Goal: Task Accomplishment & Management: Use online tool/utility

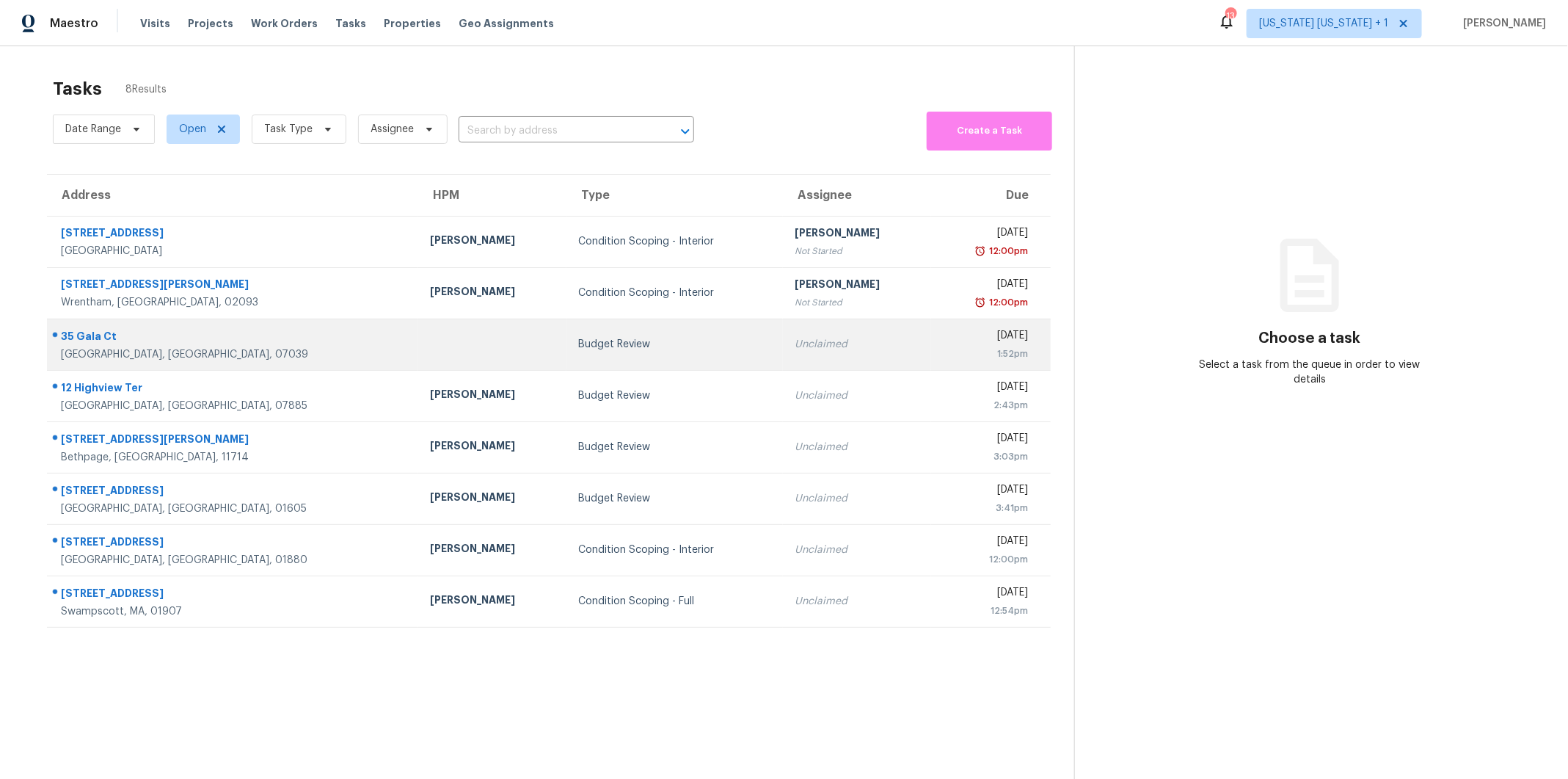
click at [566, 331] on td "Budget Review" at bounding box center [674, 344] width 216 height 52
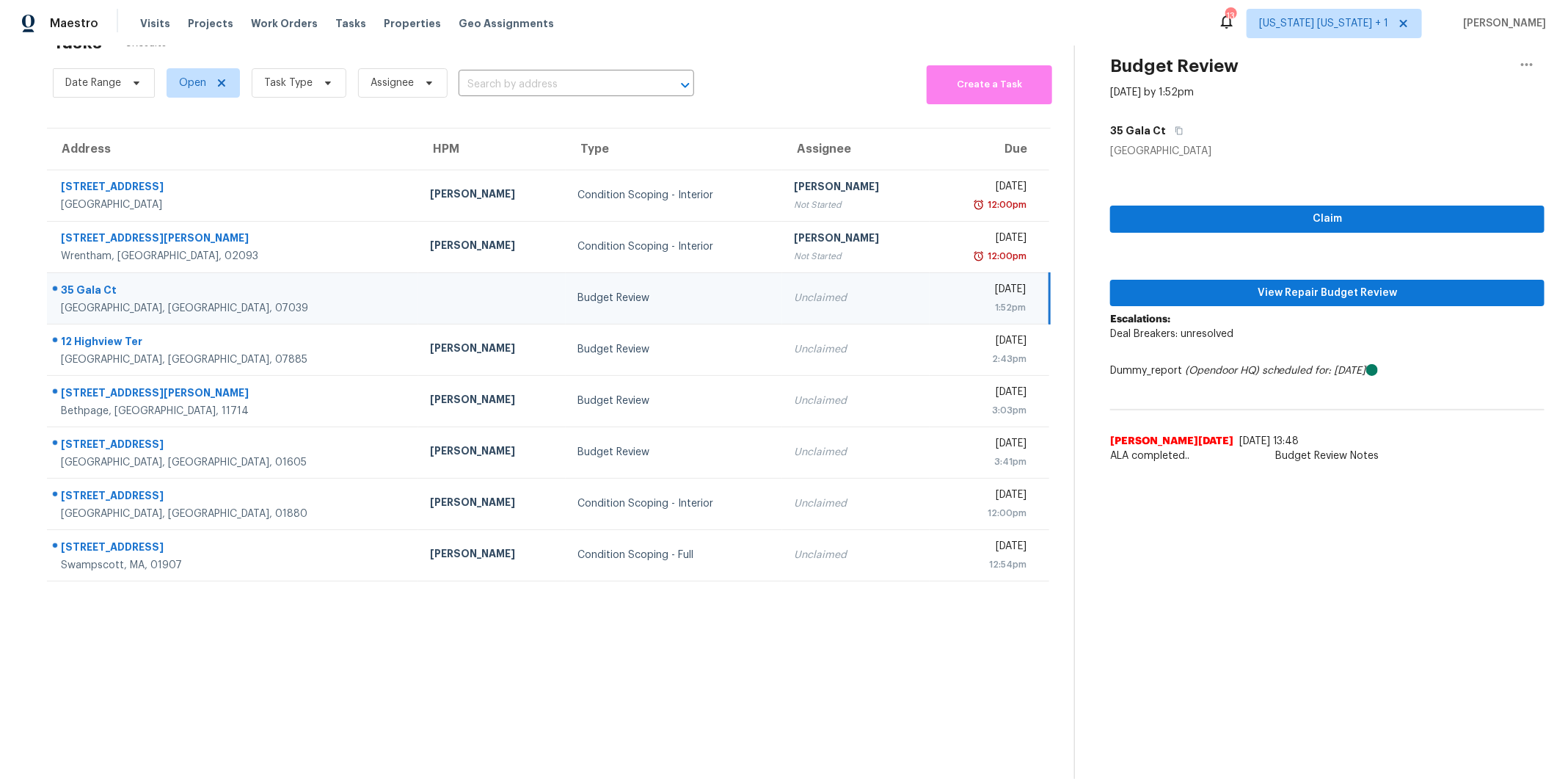
scroll to position [50, 0]
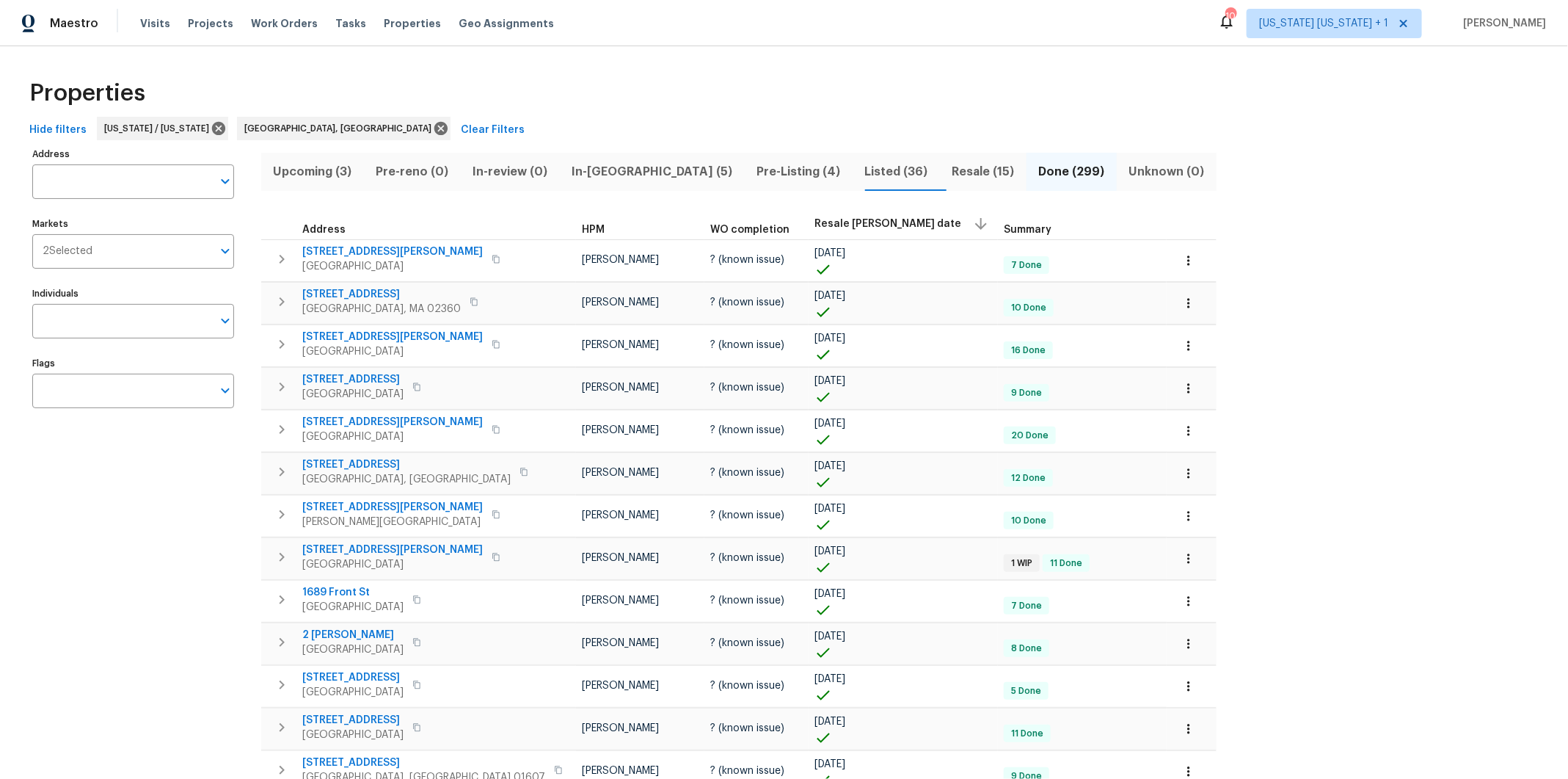
click at [342, 172] on span "Upcoming (3)" at bounding box center [313, 171] width 85 height 20
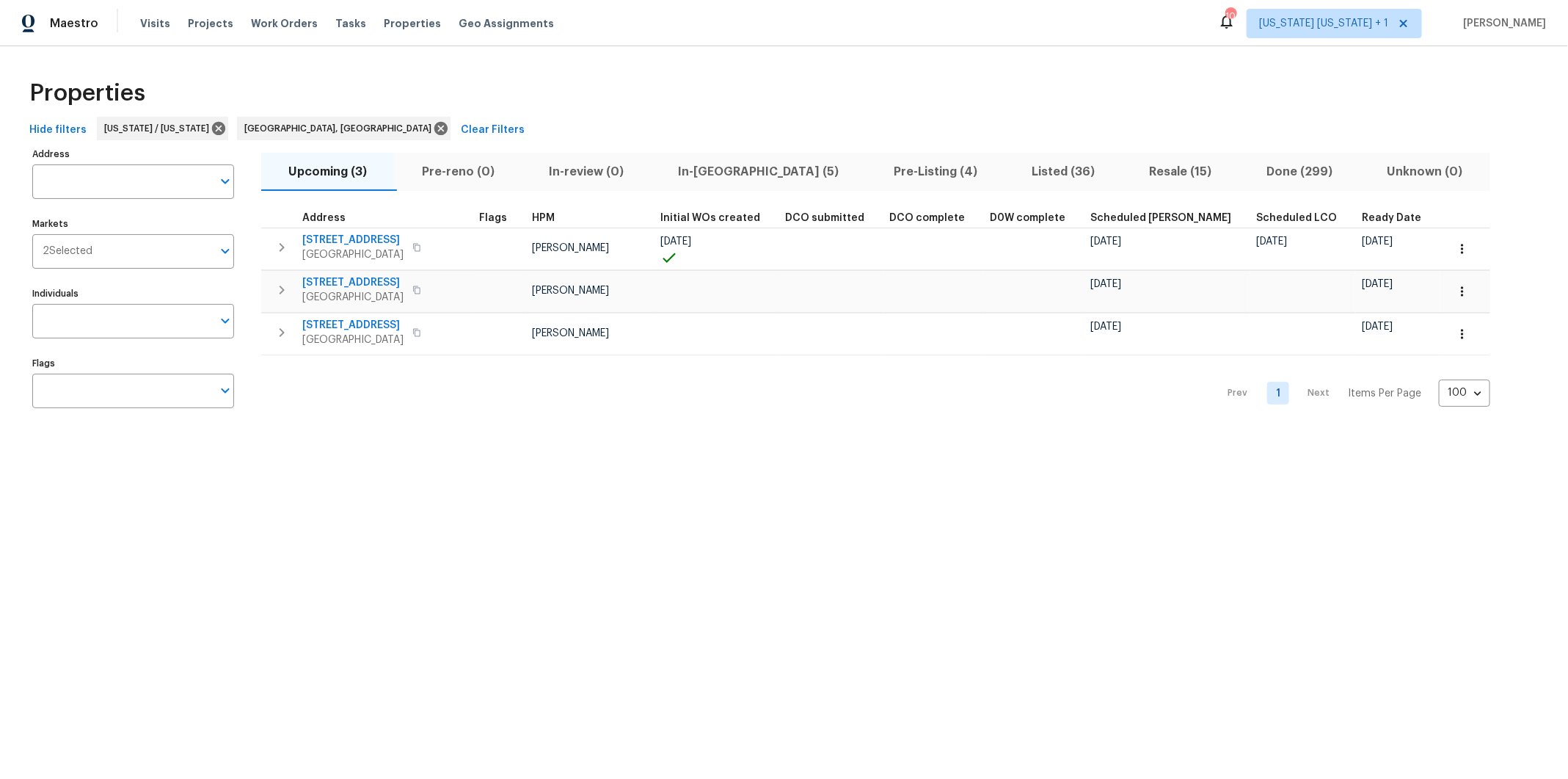
click at [707, 178] on span "In-[GEOGRAPHIC_DATA] (5)" at bounding box center [758, 171] width 197 height 20
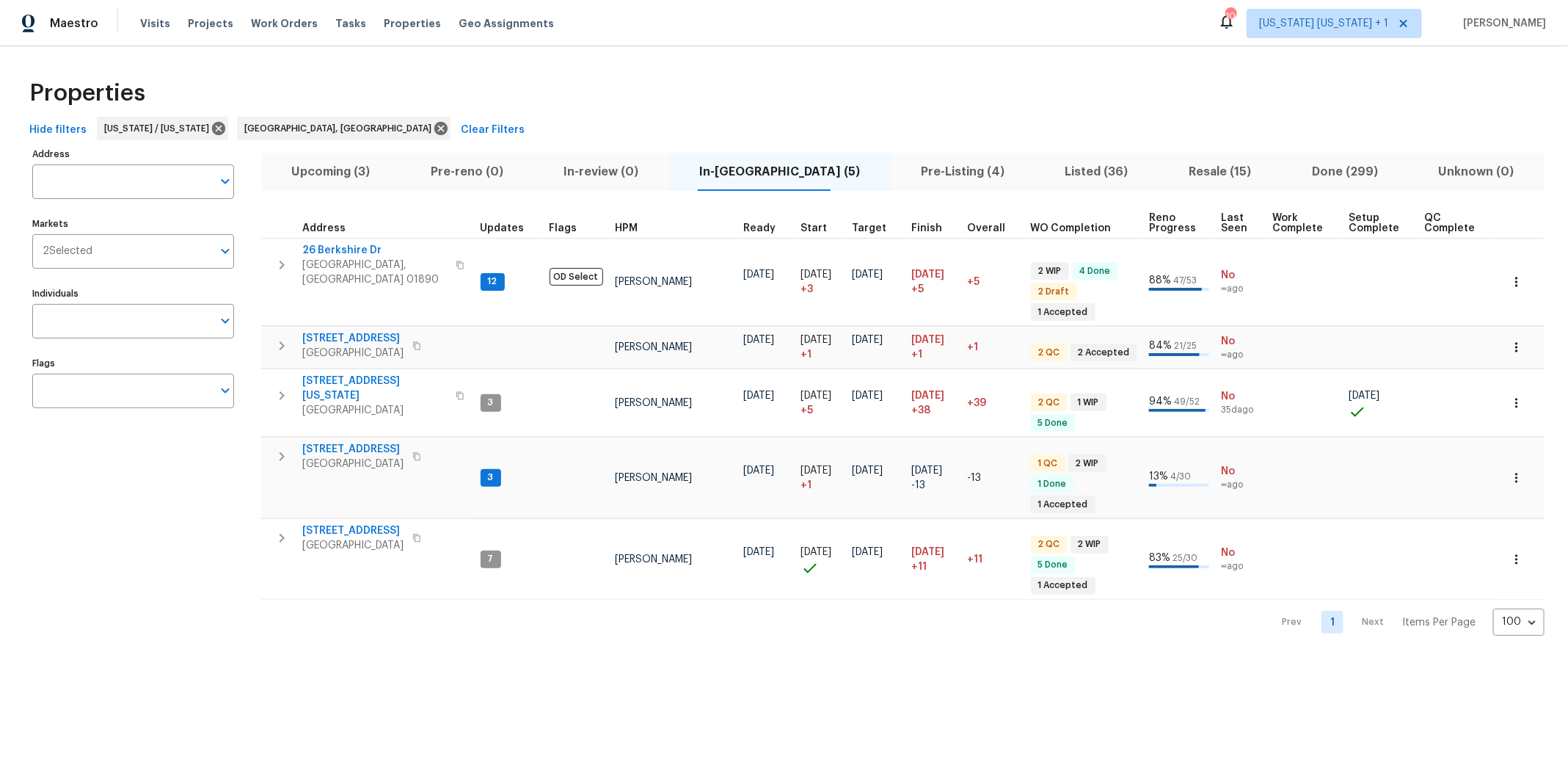
click at [360, 168] on span "Upcoming (3)" at bounding box center [331, 171] width 122 height 20
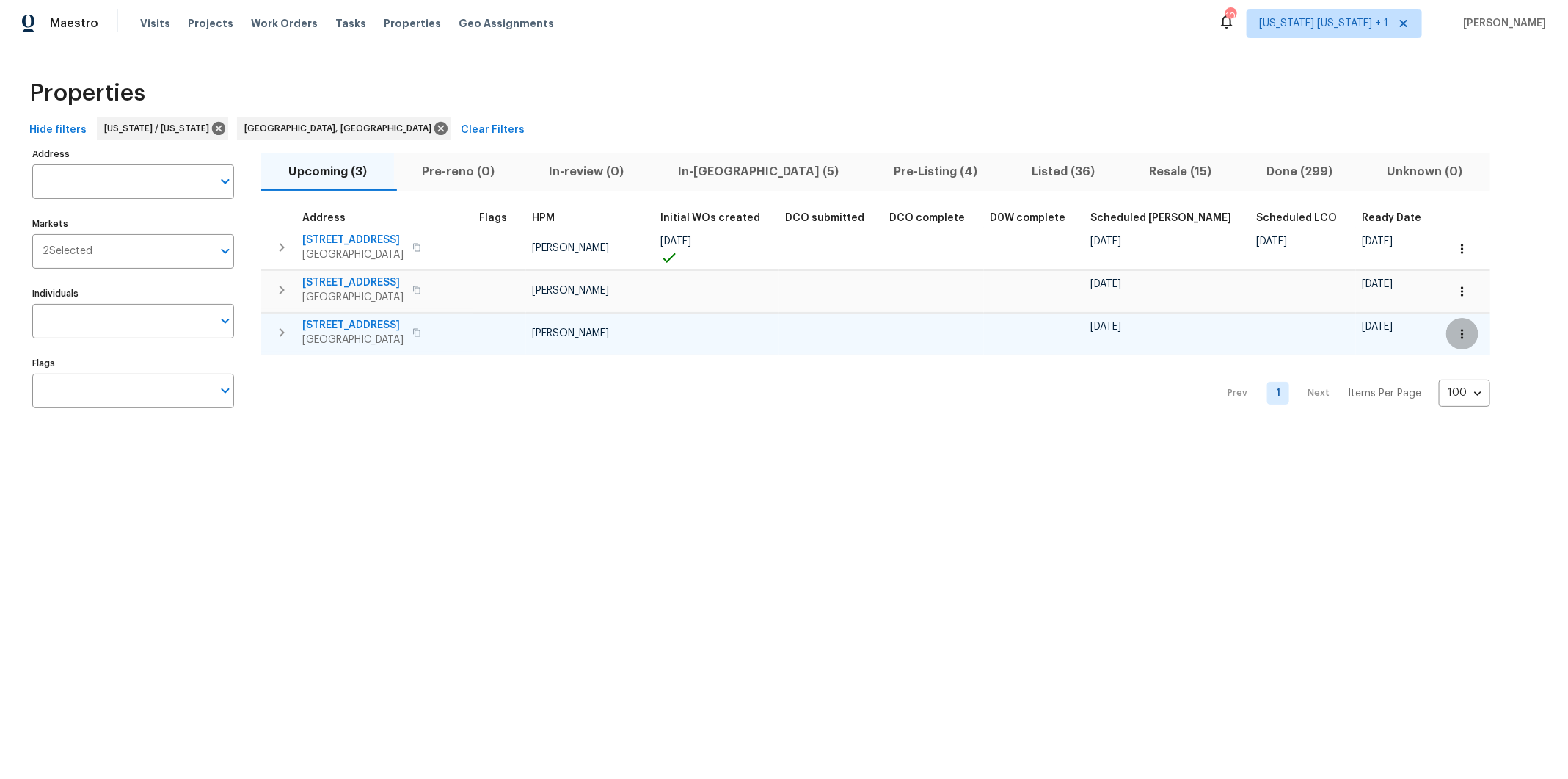
click at [1455, 331] on icon "button" at bounding box center [1462, 333] width 14 height 14
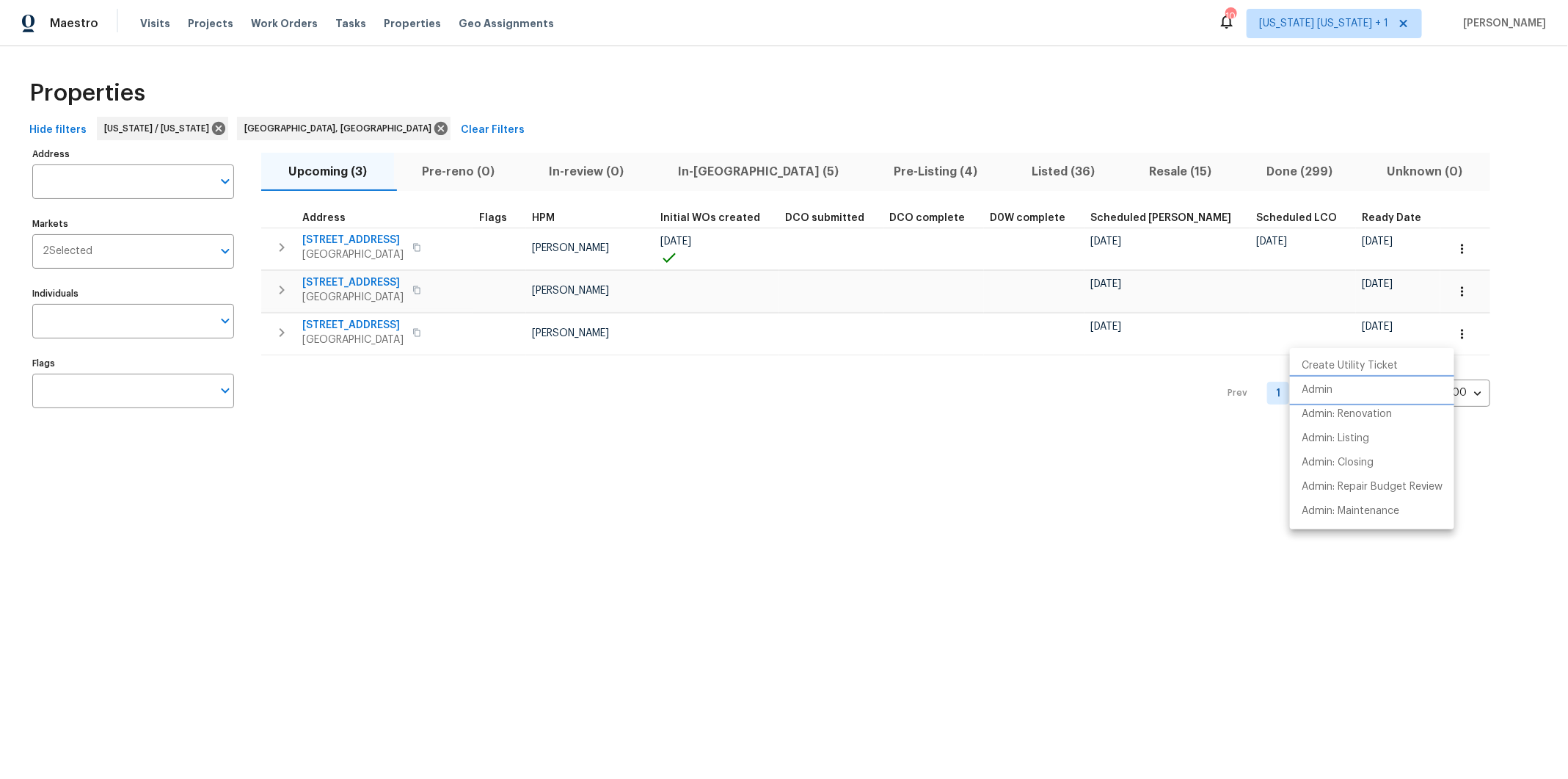
click at [1331, 397] on p "Admin" at bounding box center [1317, 390] width 31 height 15
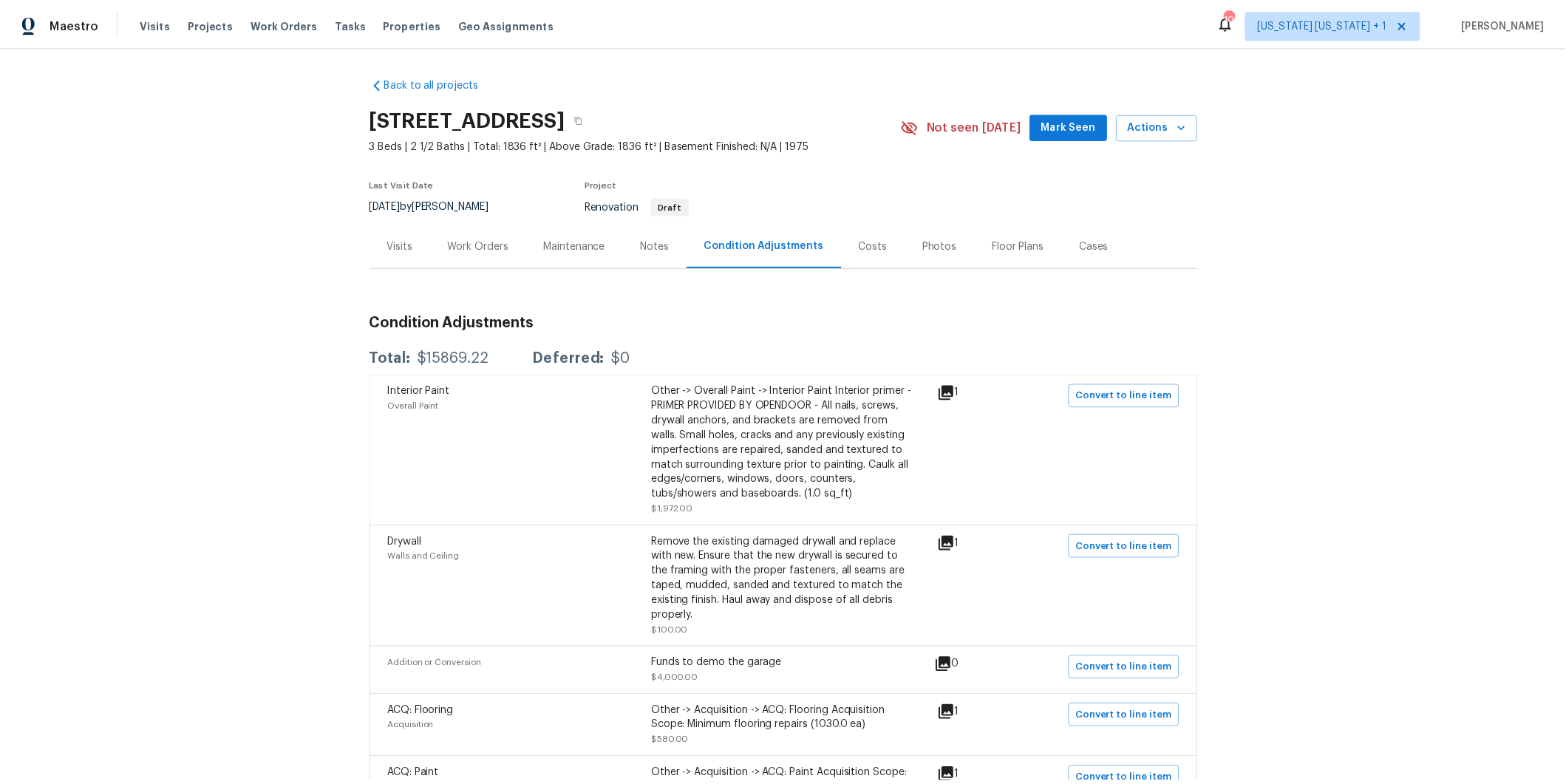
scroll to position [10, 0]
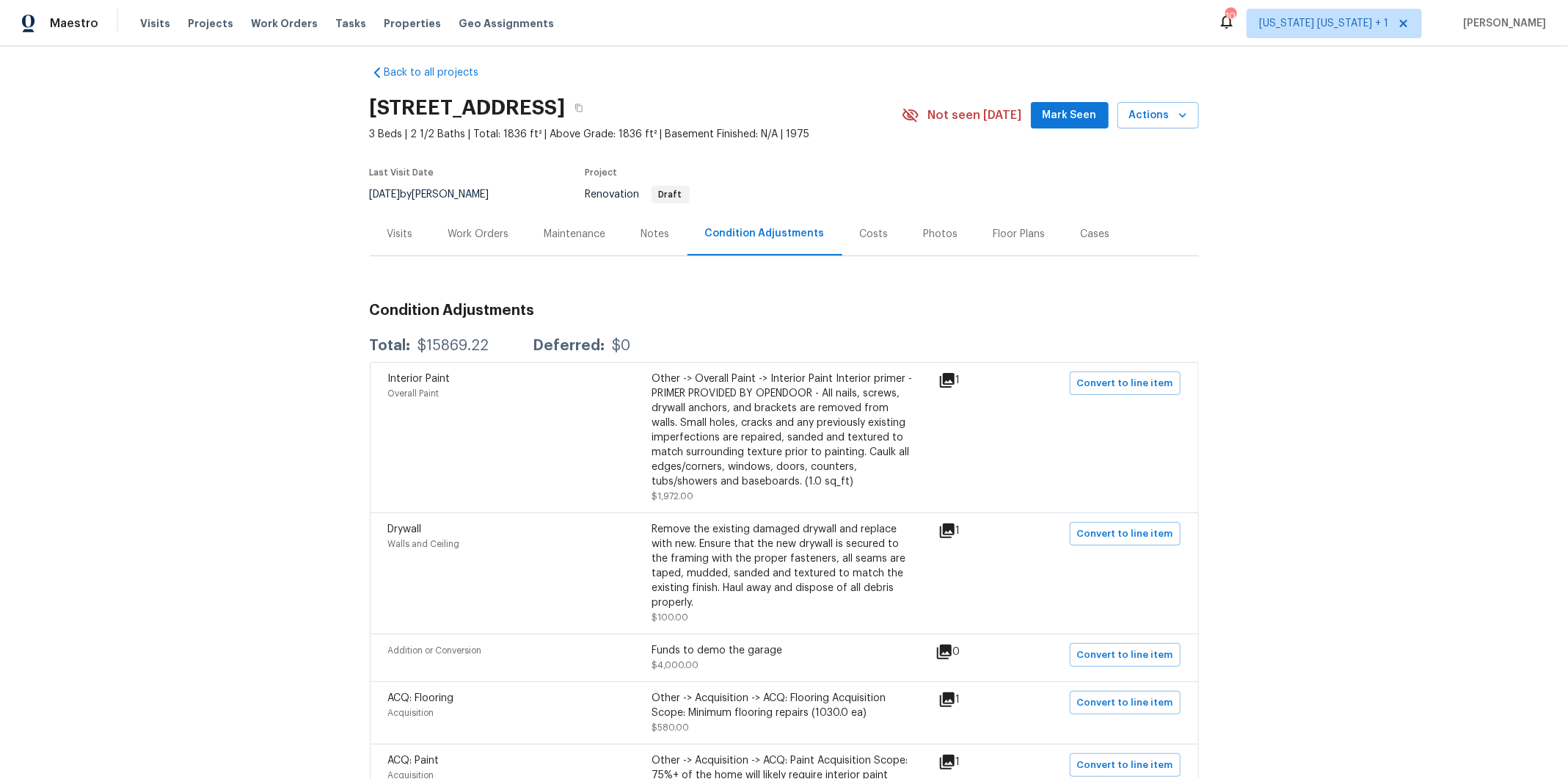
click at [654, 232] on div "Notes" at bounding box center [656, 234] width 29 height 14
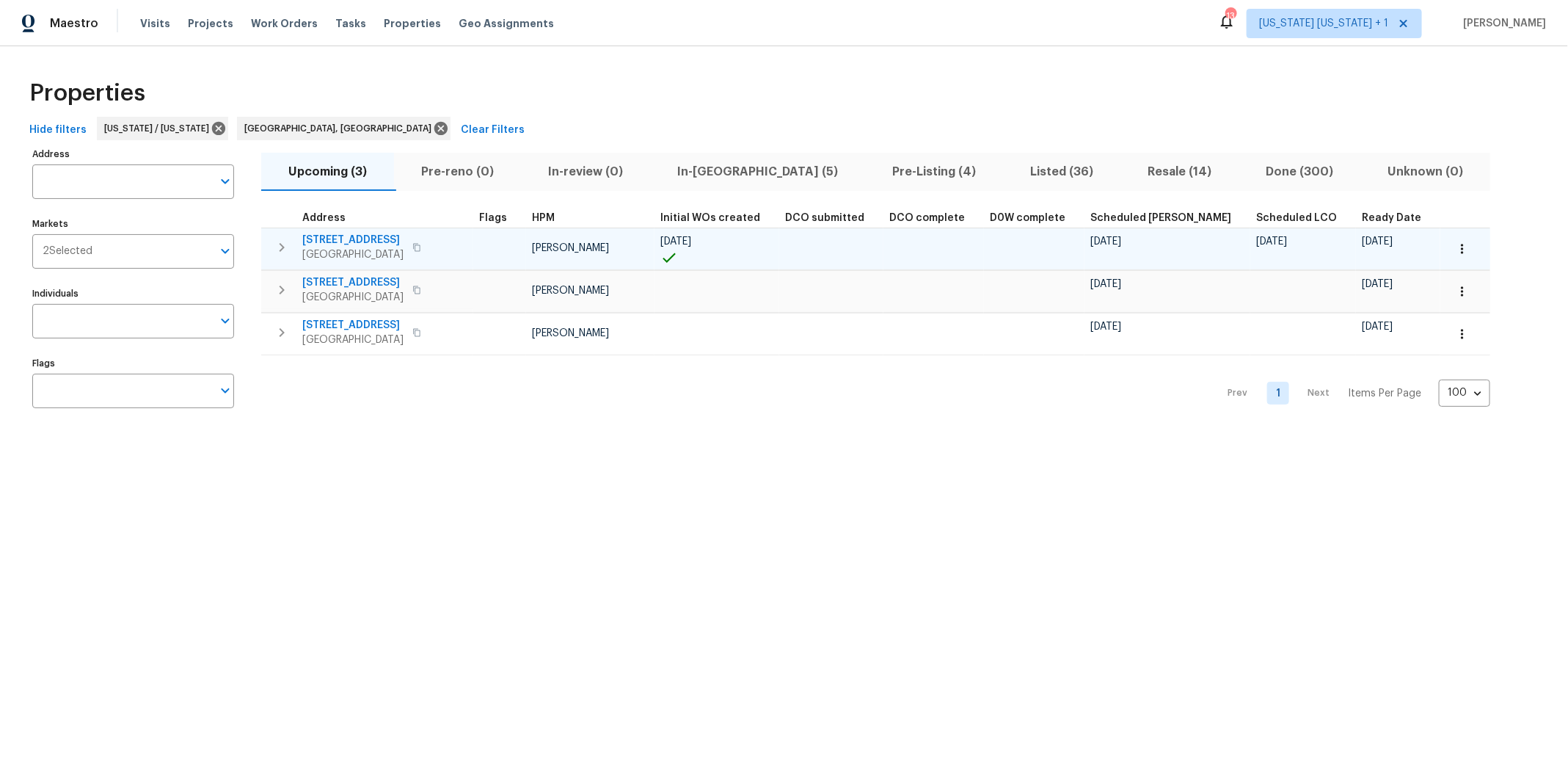
click at [285, 243] on icon "button" at bounding box center [281, 247] width 18 height 18
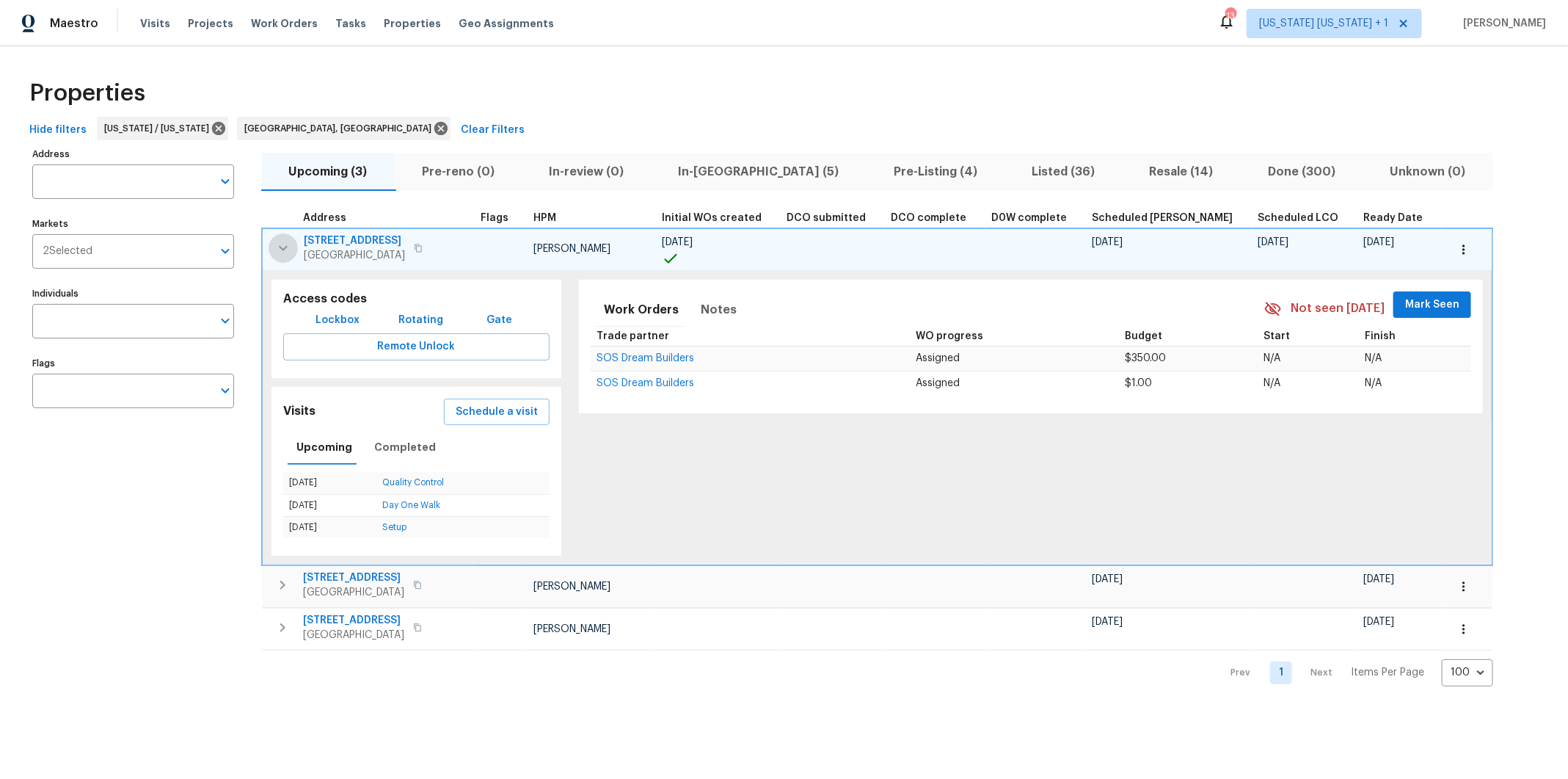
click at [285, 243] on icon "button" at bounding box center [283, 248] width 18 height 18
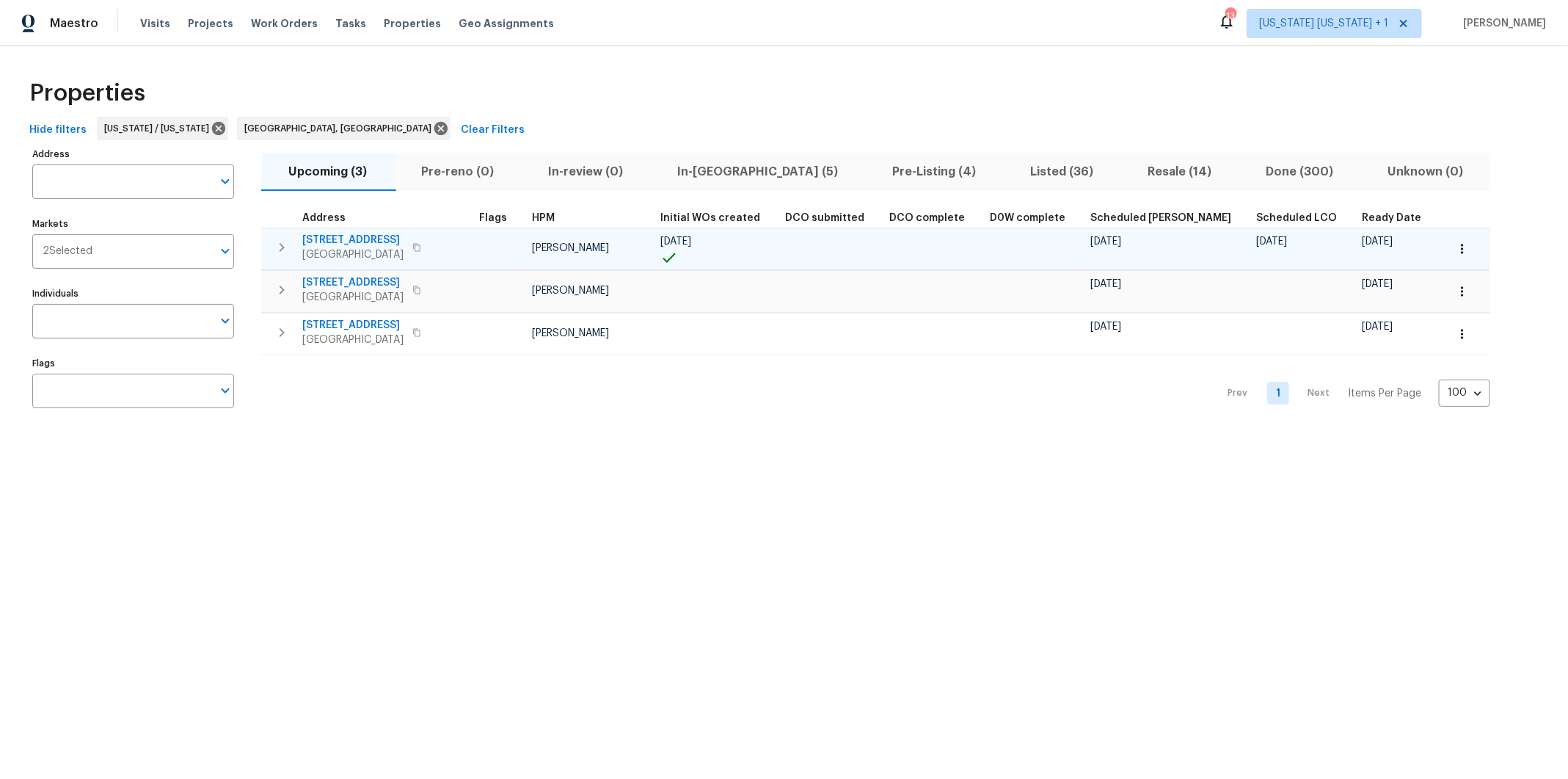
click at [734, 189] on button "In-reno (5)" at bounding box center [758, 171] width 215 height 38
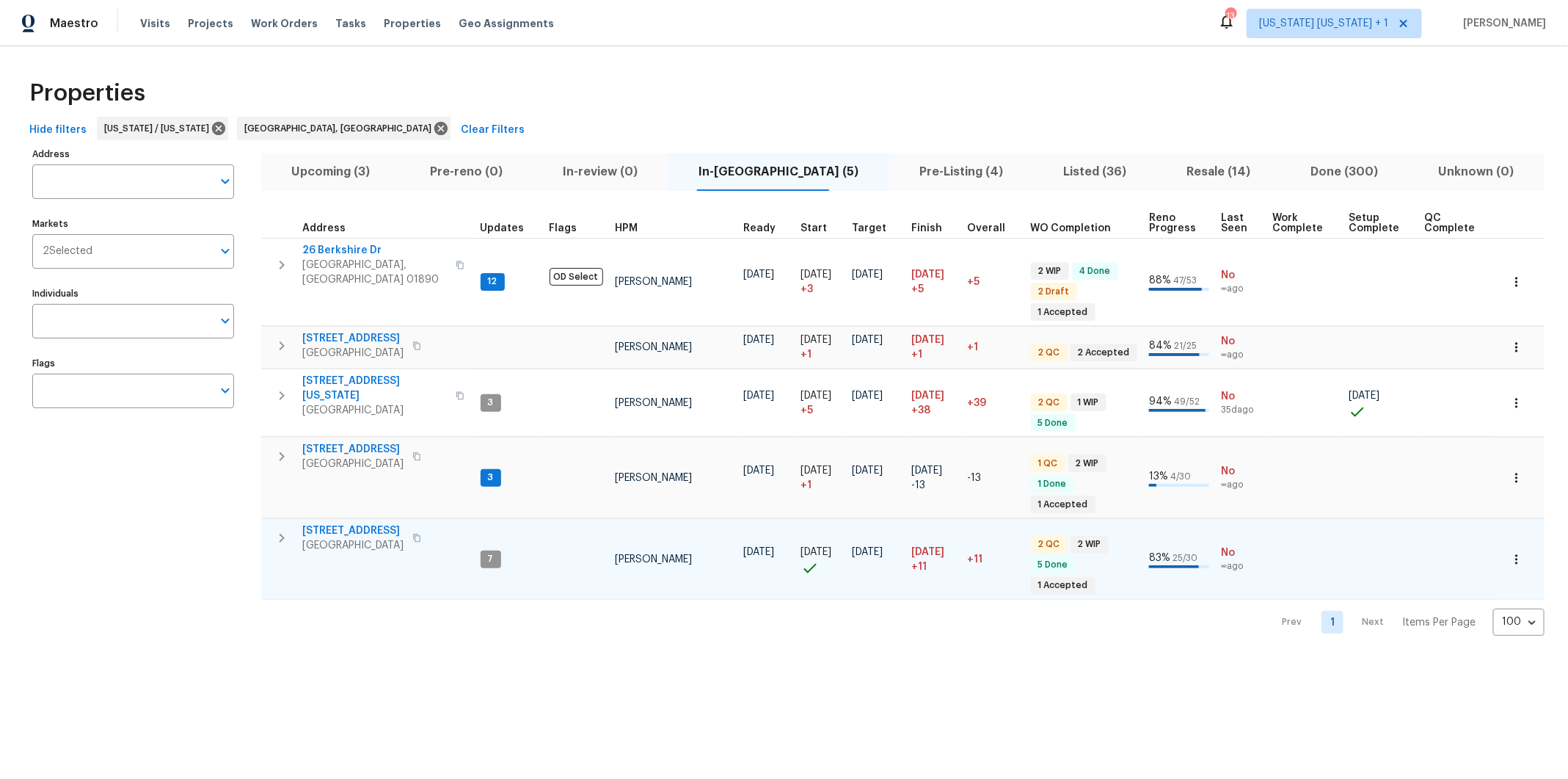
click at [281, 533] on icon "button" at bounding box center [282, 537] width 5 height 8
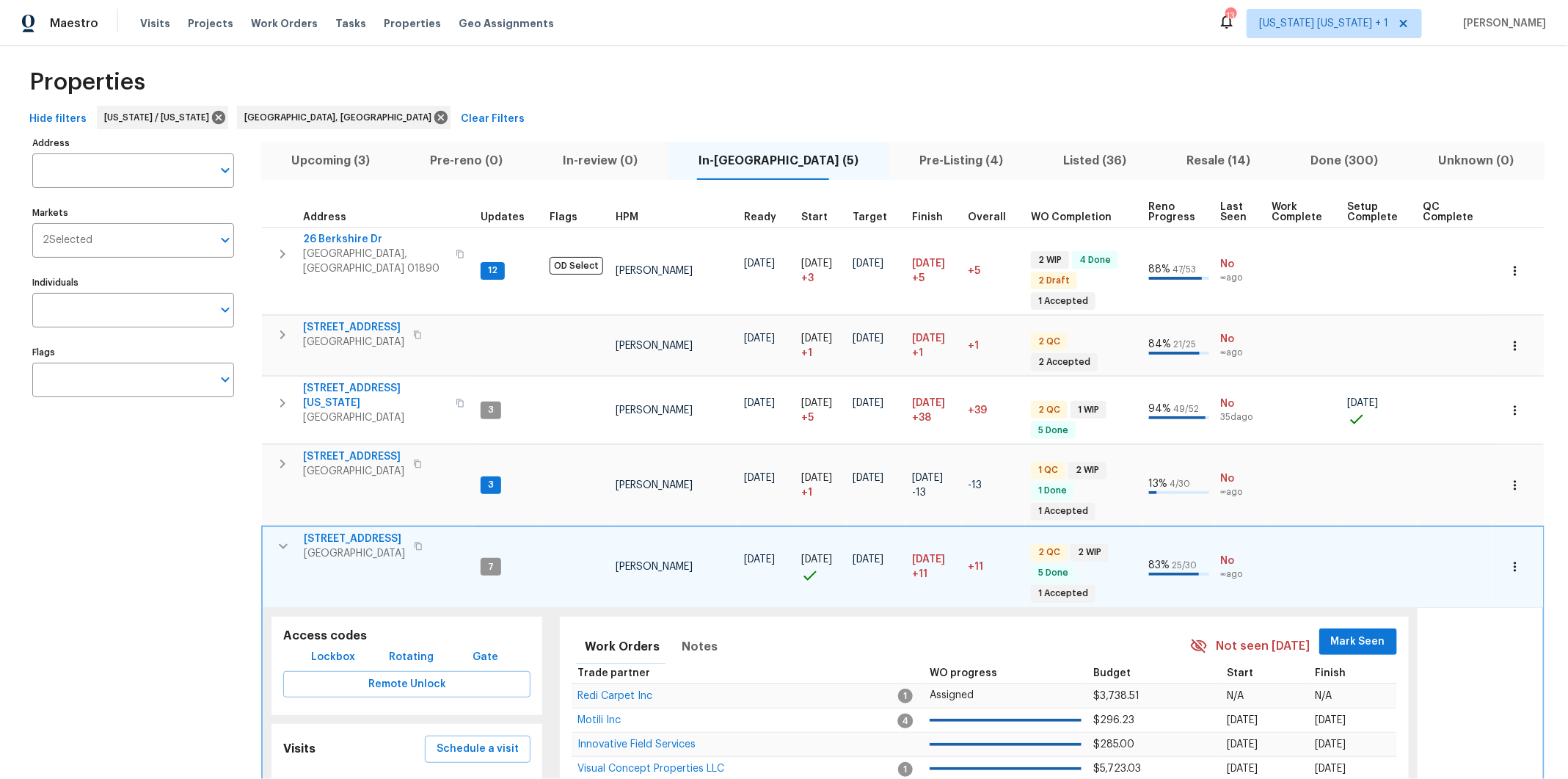
scroll to position [14, 0]
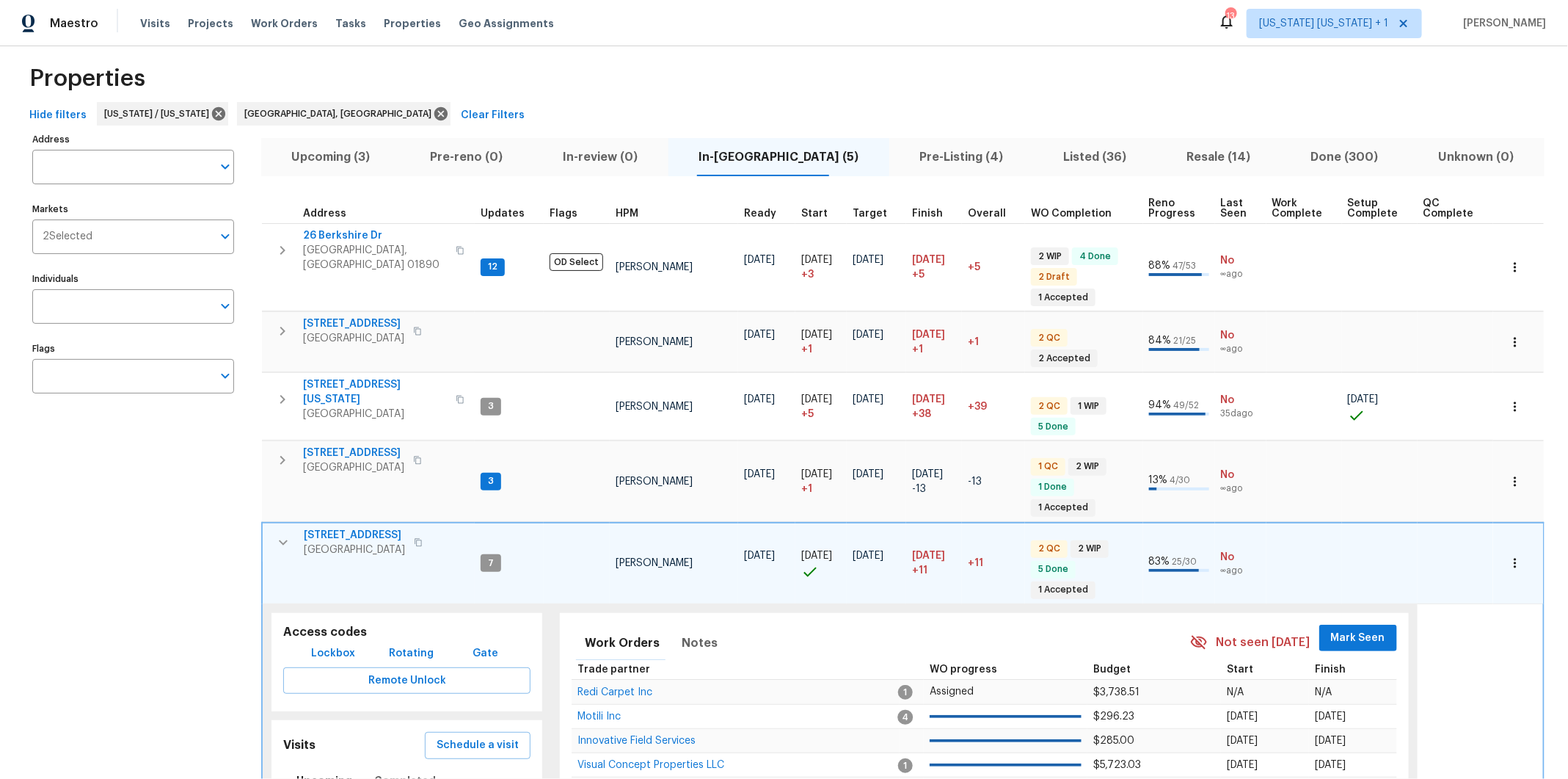
click at [286, 533] on icon "button" at bounding box center [283, 542] width 18 height 18
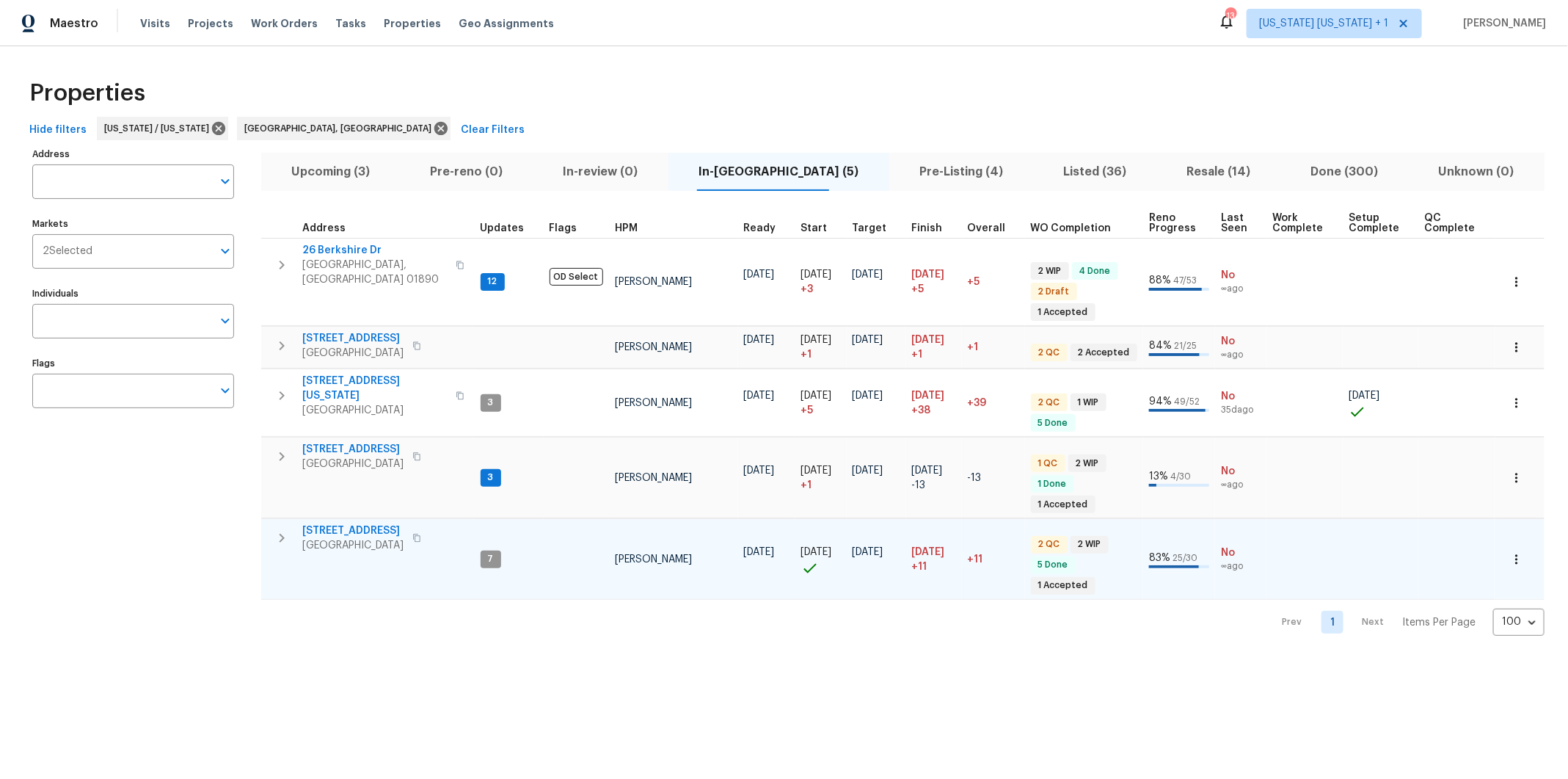
scroll to position [0, 0]
click at [276, 337] on icon "button" at bounding box center [281, 345] width 18 height 18
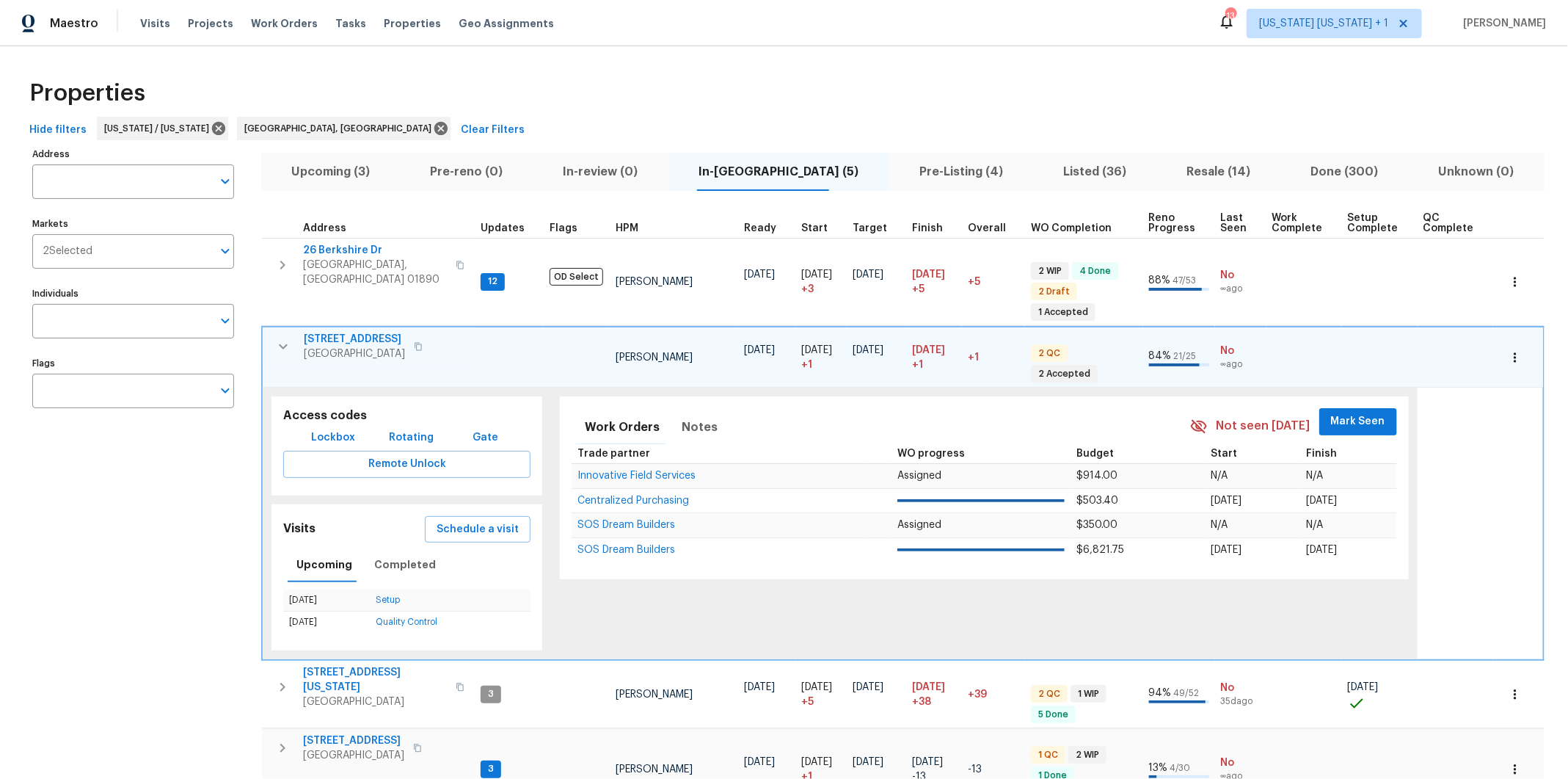
click at [276, 326] on tr "85 Dance Boulevard Dumont, NJ 07628 Ryan Johnson 09/02/25 09/03/25 + 1 09/12/25…" at bounding box center [903, 356] width 1282 height 60
click at [332, 173] on span "Upcoming (3)" at bounding box center [331, 171] width 121 height 20
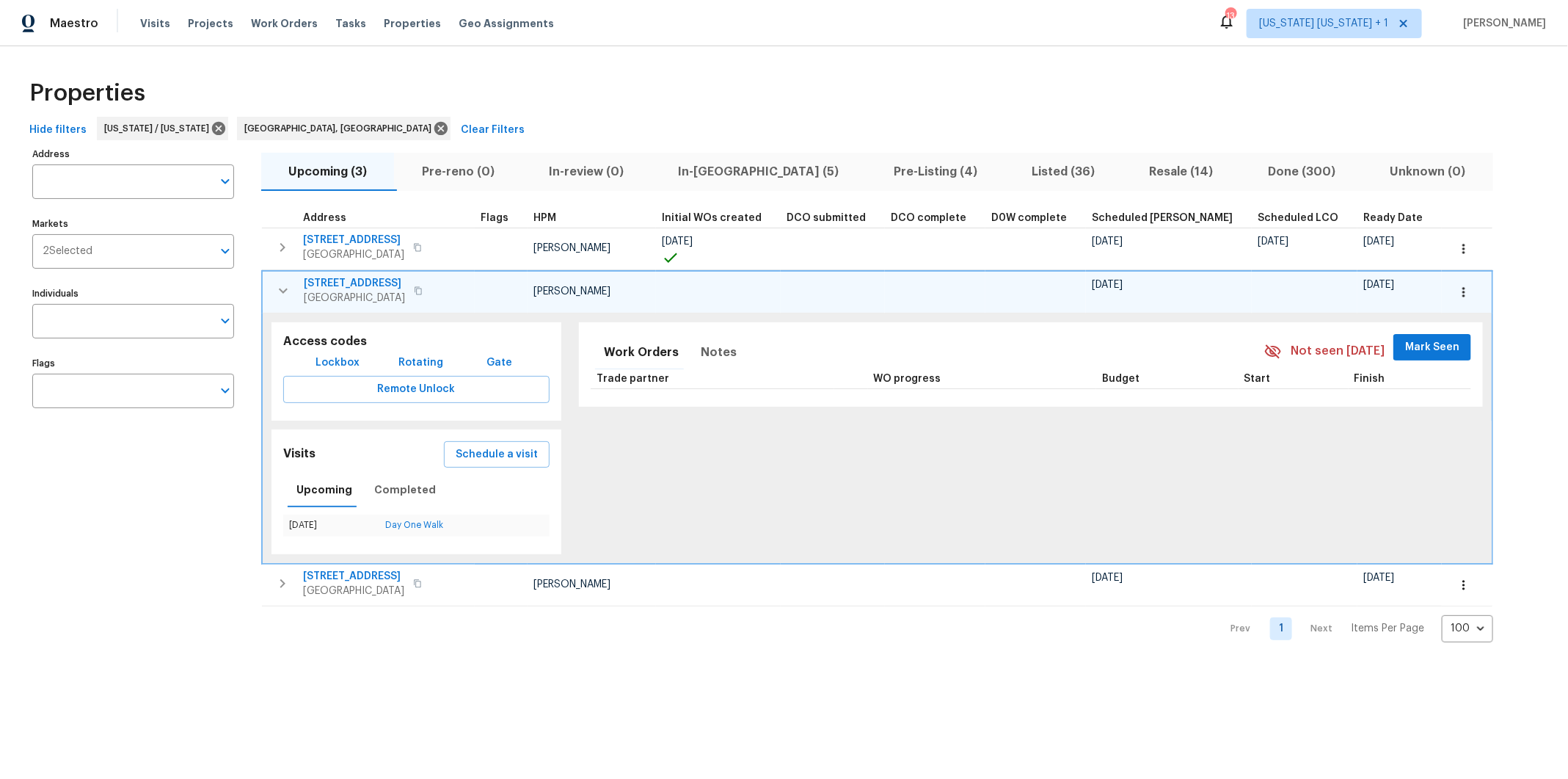
click at [332, 292] on span "[GEOGRAPHIC_DATA]" at bounding box center [353, 298] width 101 height 14
click at [284, 303] on button "button" at bounding box center [283, 291] width 30 height 30
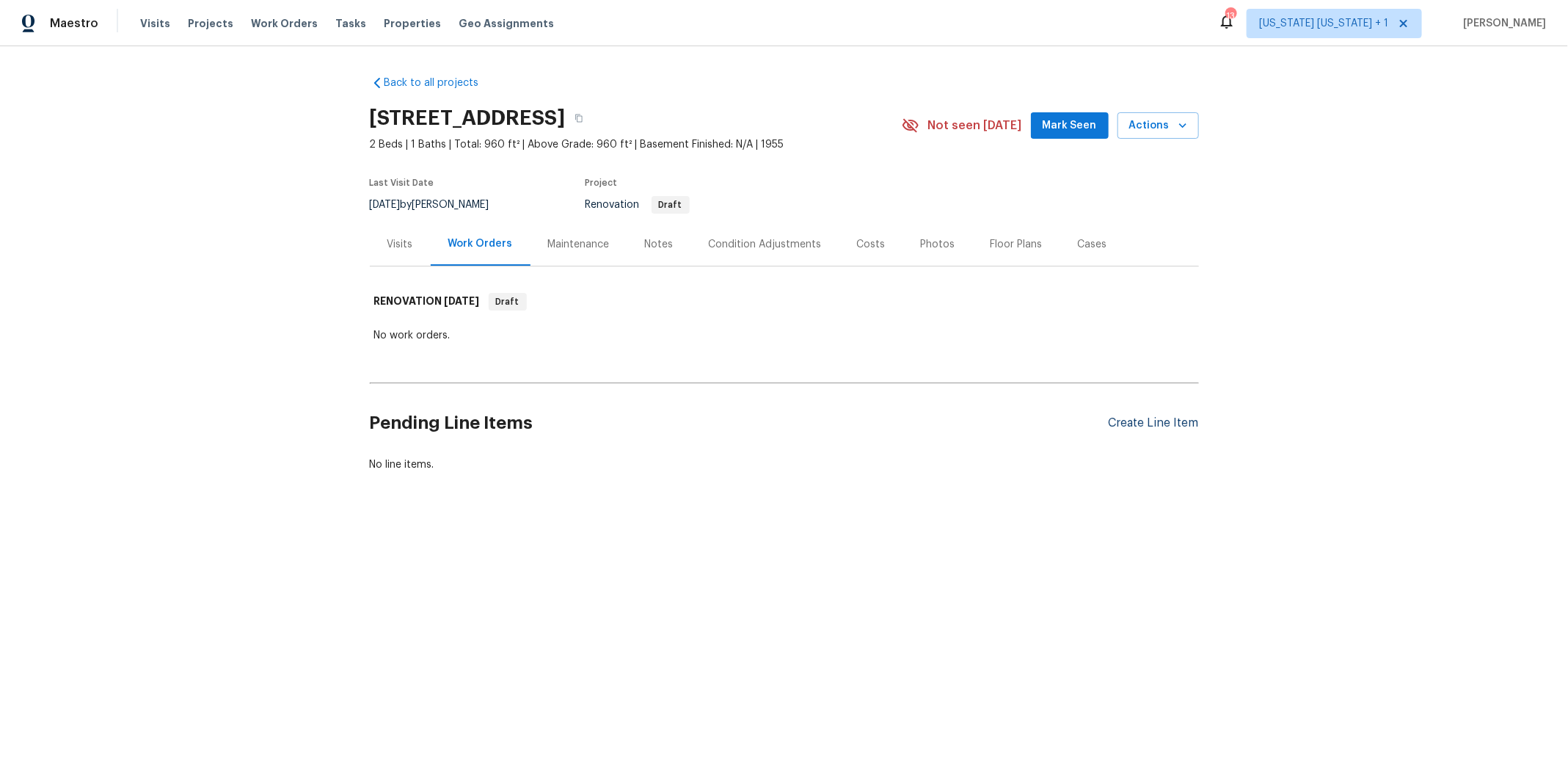
click at [1165, 422] on div "Create Line Item" at bounding box center [1154, 423] width 90 height 14
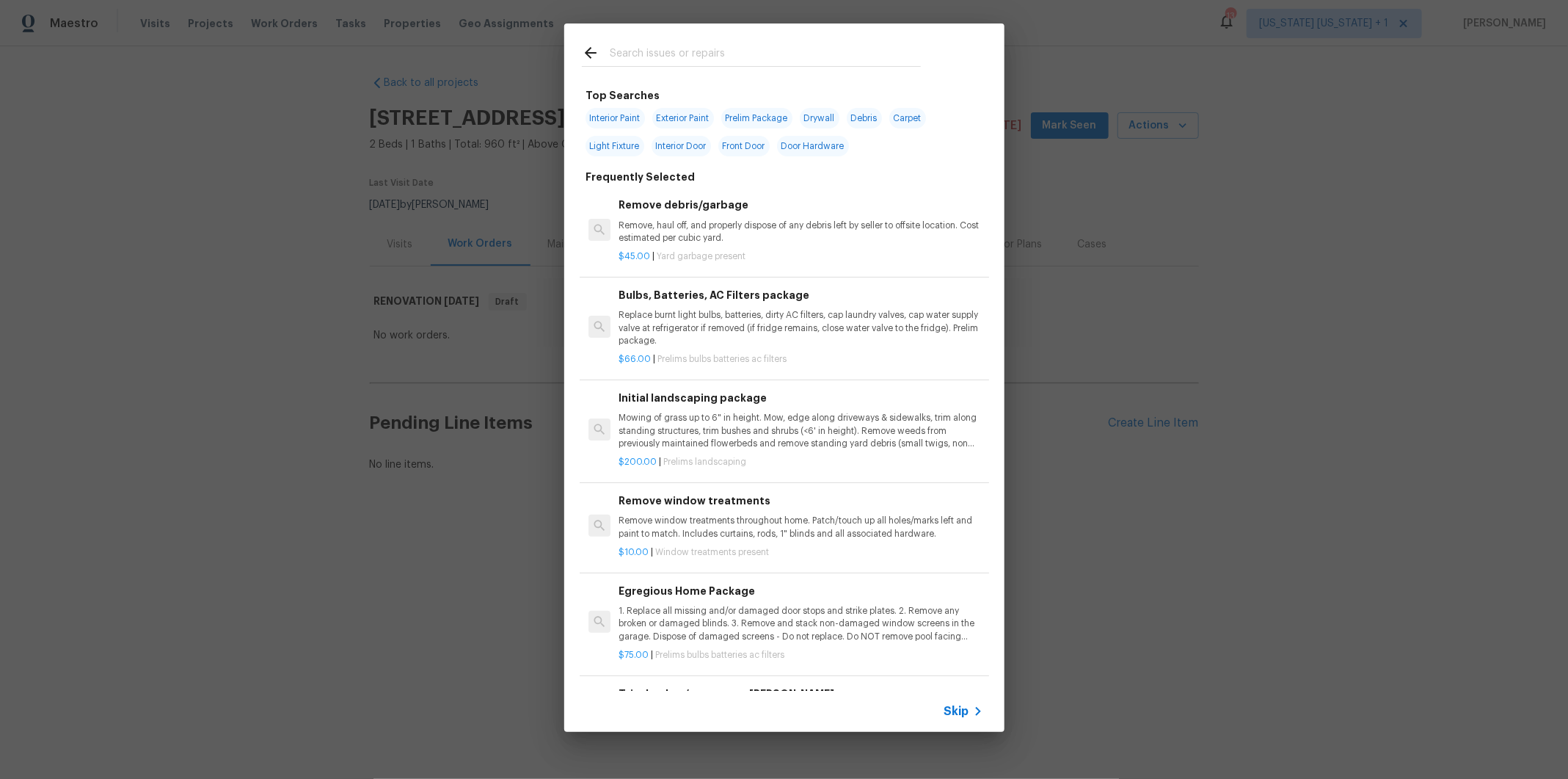
click at [703, 56] on input "text" at bounding box center [765, 55] width 311 height 22
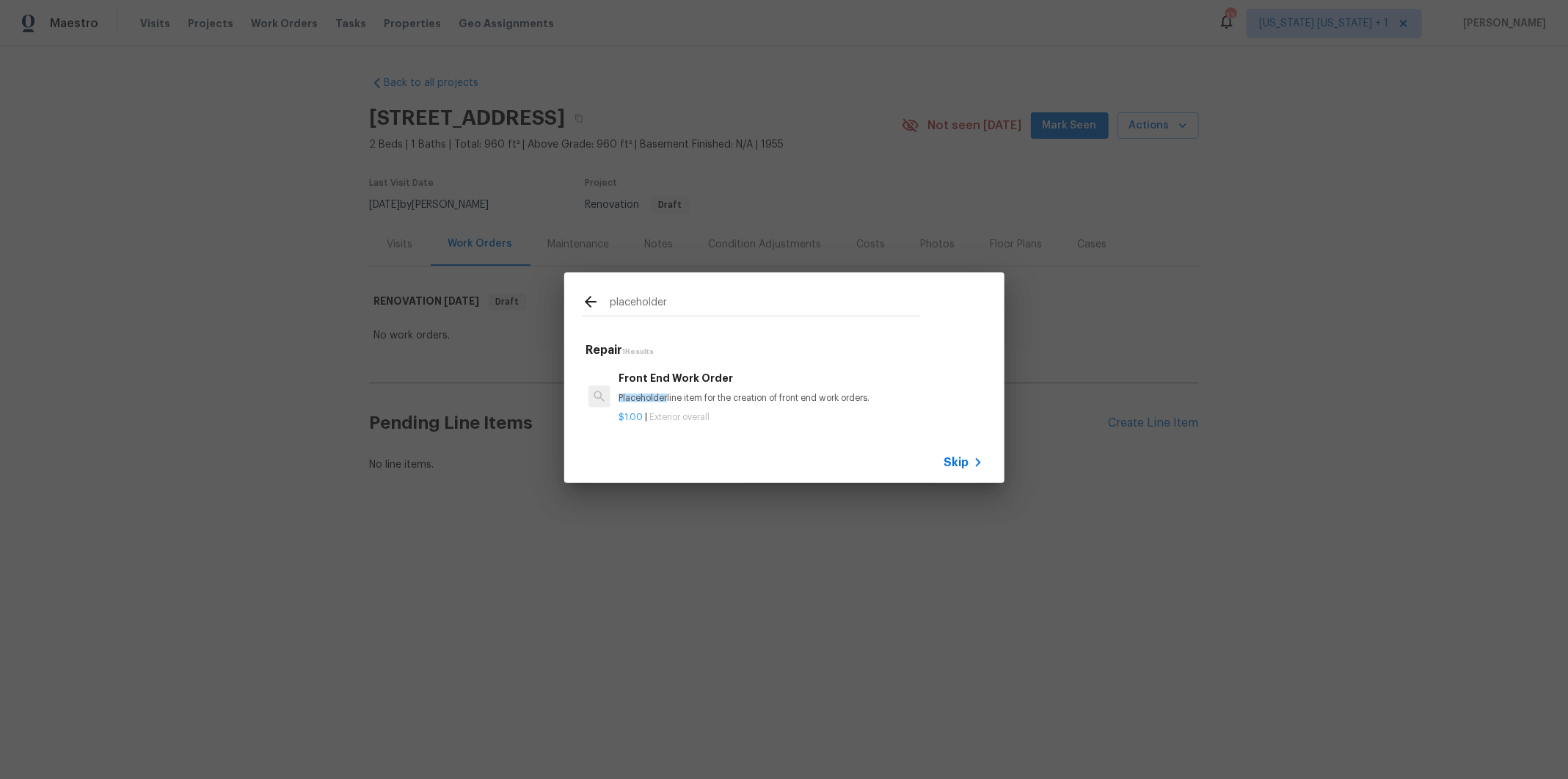
type input "placeholder"
click at [745, 381] on h6 "Front End Work Order" at bounding box center [800, 377] width 364 height 16
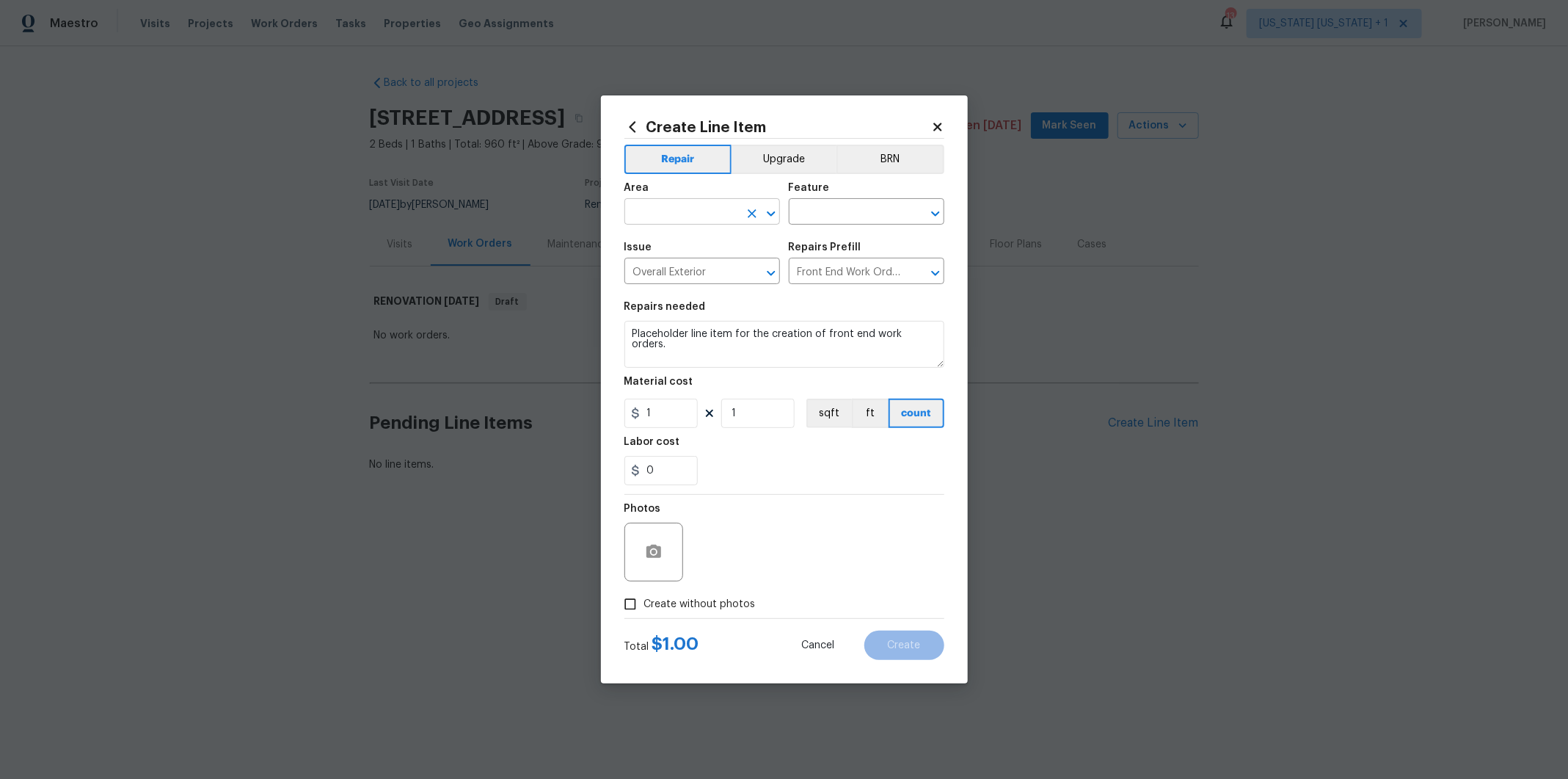
click at [715, 202] on input "text" at bounding box center [681, 213] width 114 height 23
click at [687, 260] on li "Interior Overall" at bounding box center [703, 270] width 156 height 25
type input "Interior Overall"
click at [852, 220] on input "text" at bounding box center [846, 213] width 114 height 23
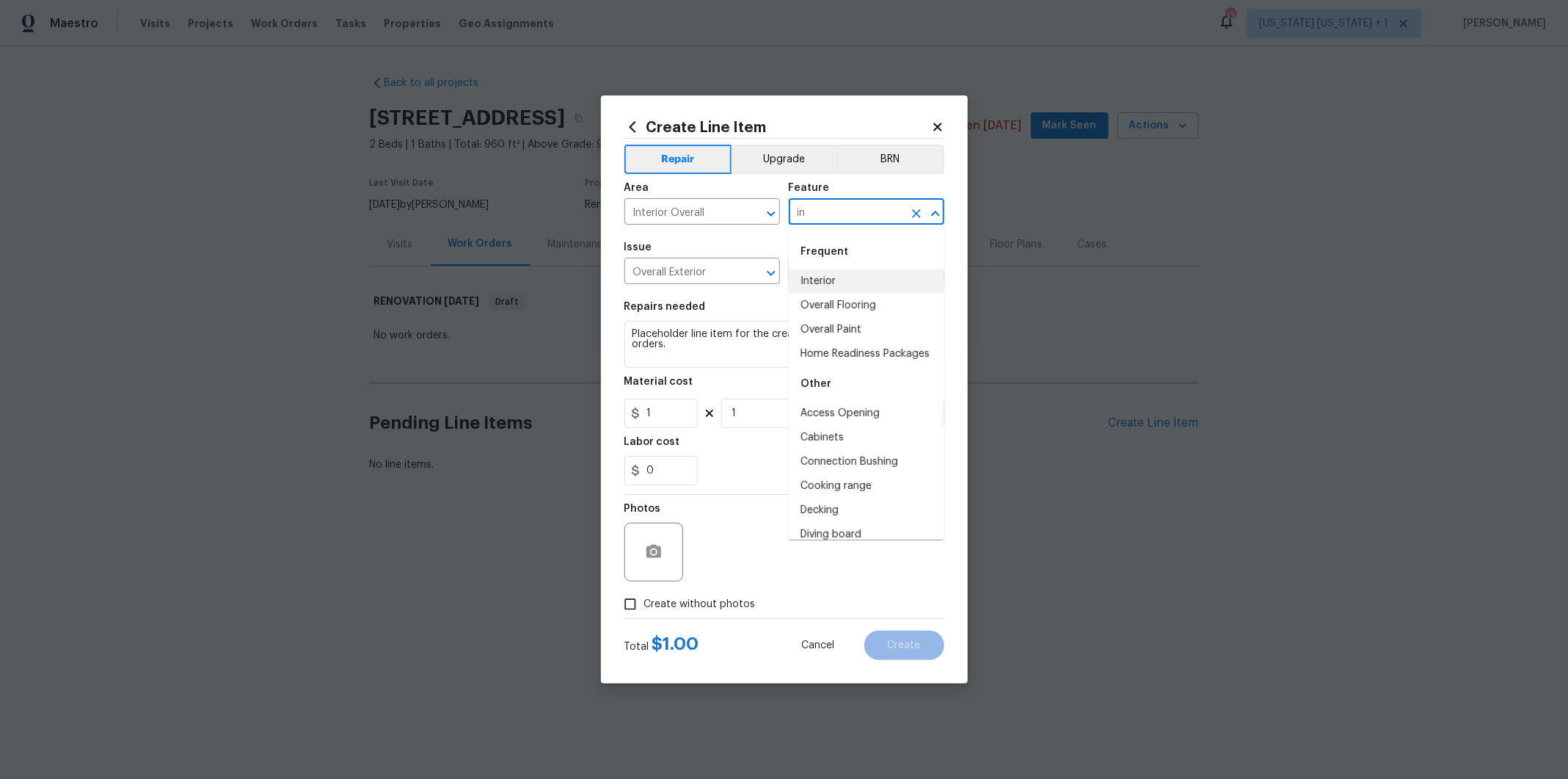
click at [833, 281] on li "Interior" at bounding box center [867, 281] width 156 height 25
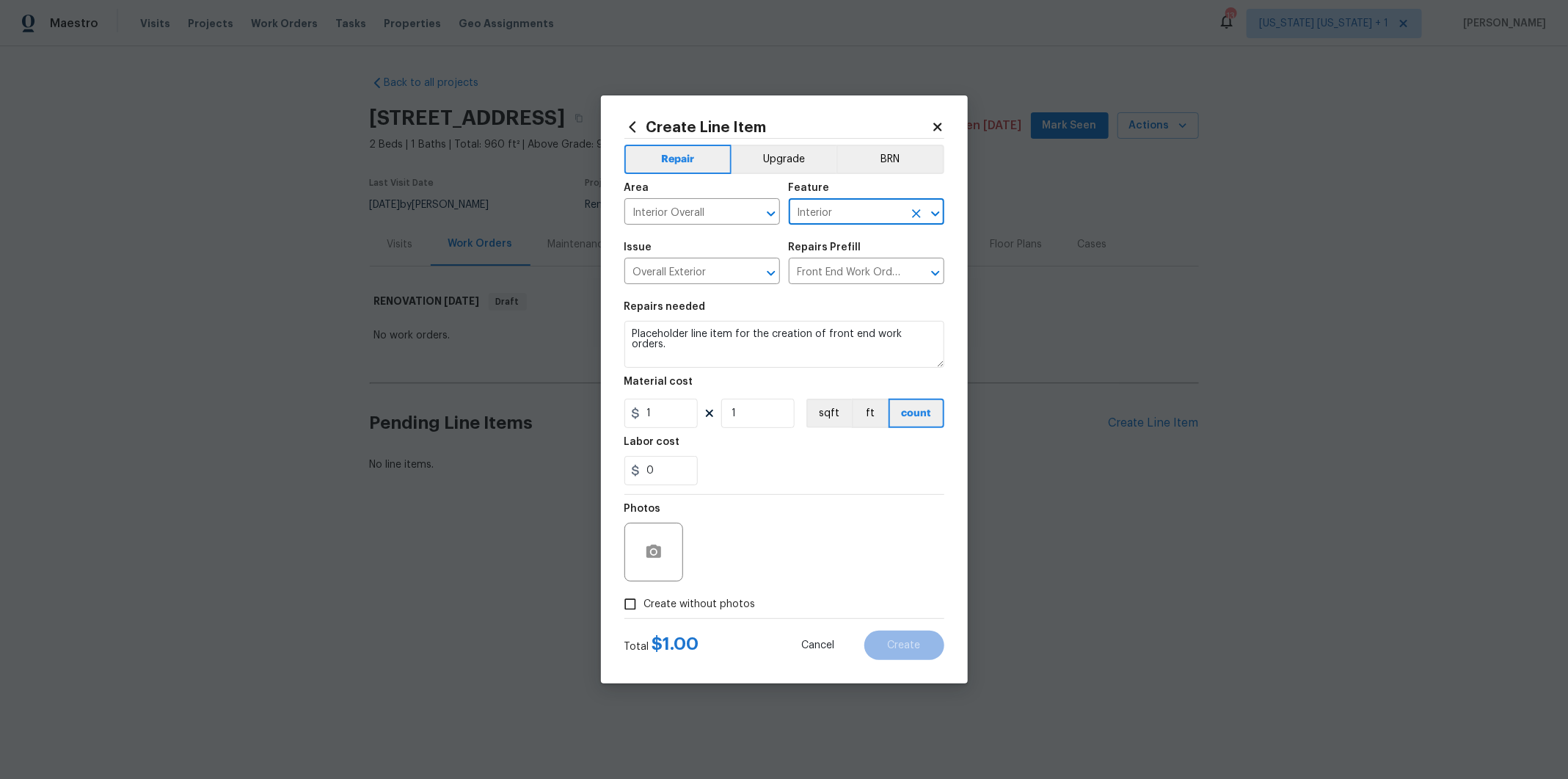
type input "Interior"
click at [626, 602] on input "Create without photos" at bounding box center [630, 604] width 28 height 28
checkbox input "true"
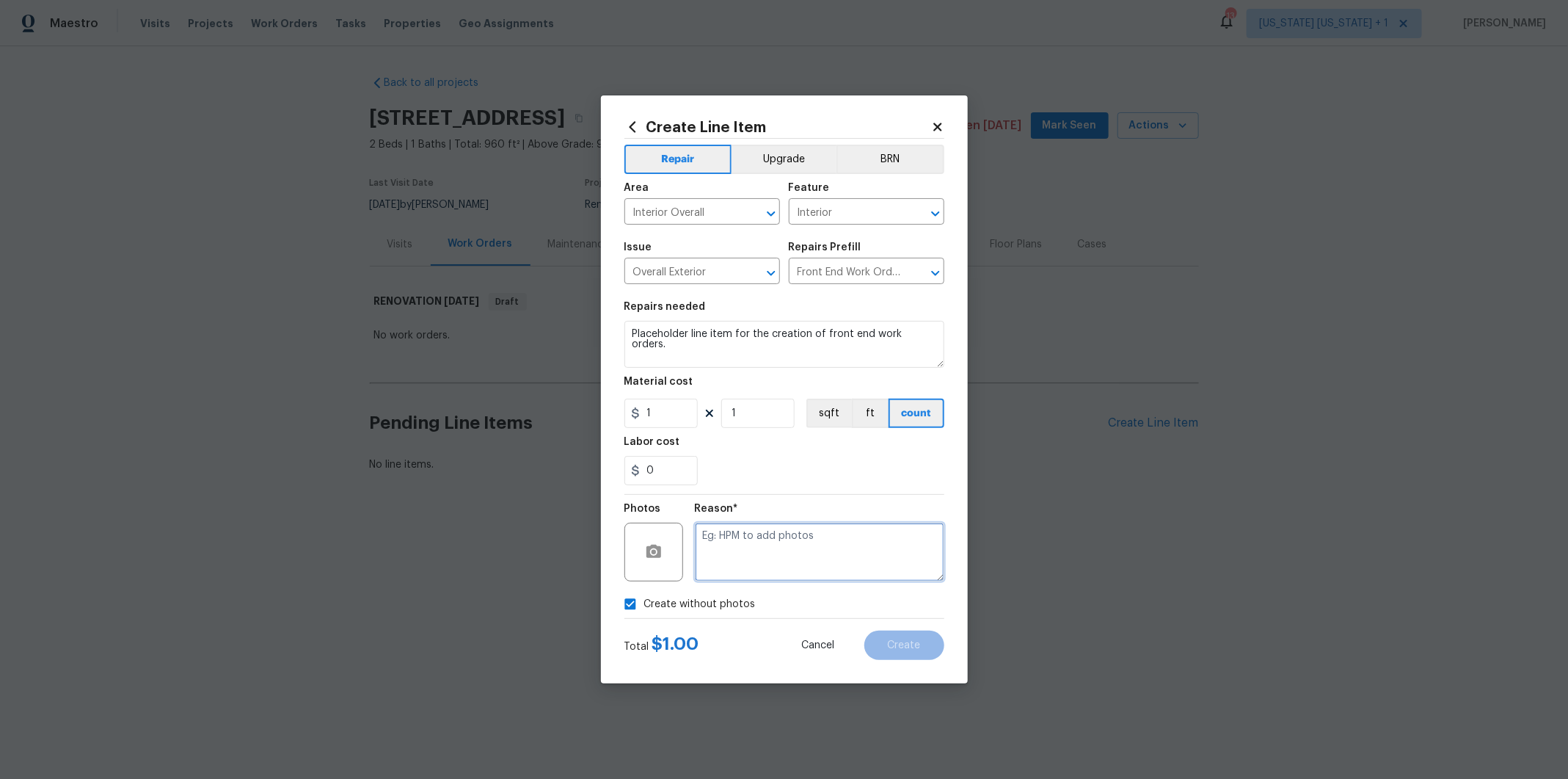
click at [777, 568] on textarea at bounding box center [820, 551] width 249 height 58
type textarea "p"
type textarea "FEWO"
click at [889, 653] on button "Create" at bounding box center [904, 645] width 80 height 30
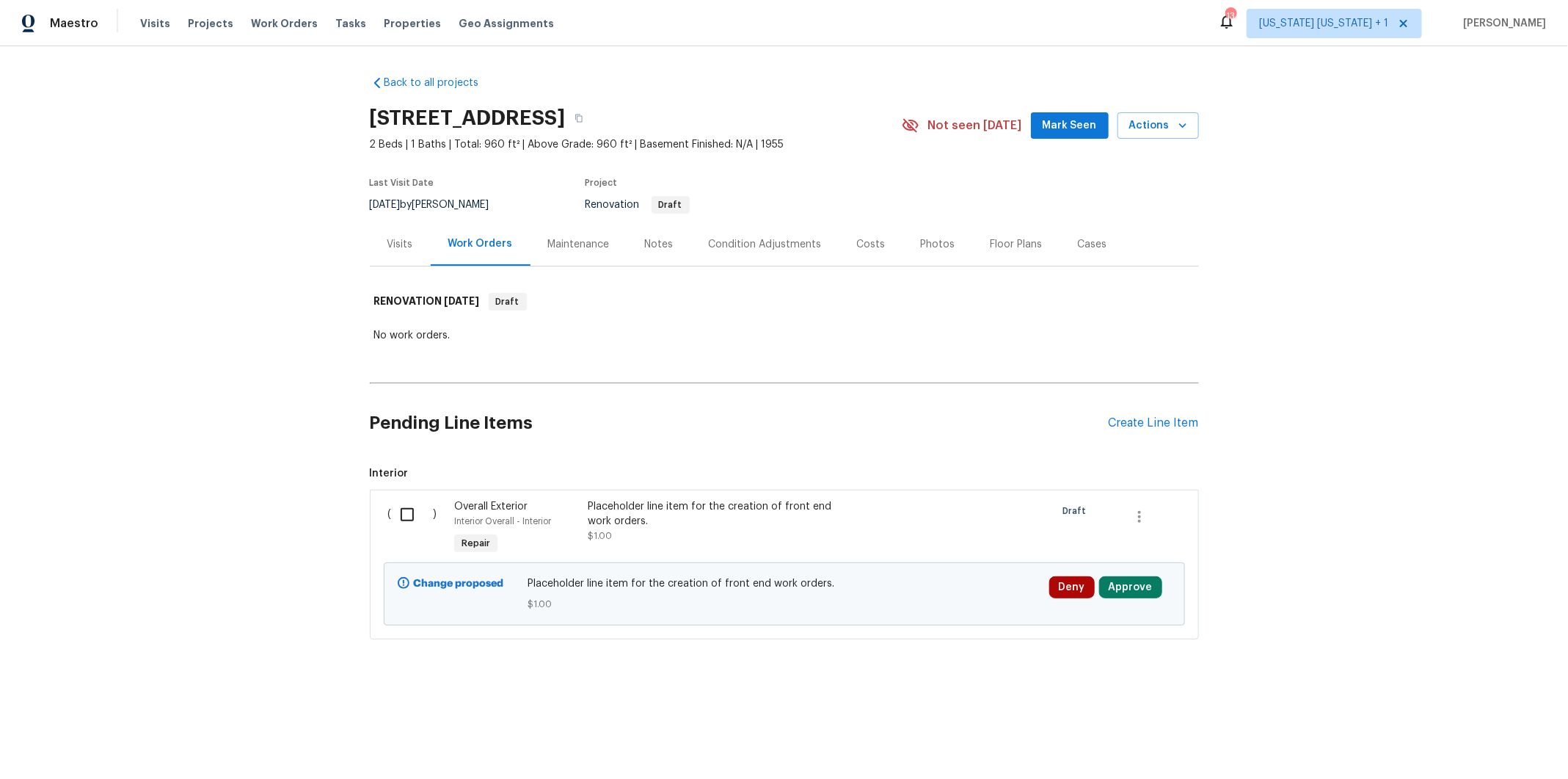
click at [403, 512] on input "checkbox" at bounding box center [412, 515] width 42 height 31
click at [1497, 741] on span "Create Work Order" at bounding box center [1484, 743] width 97 height 19
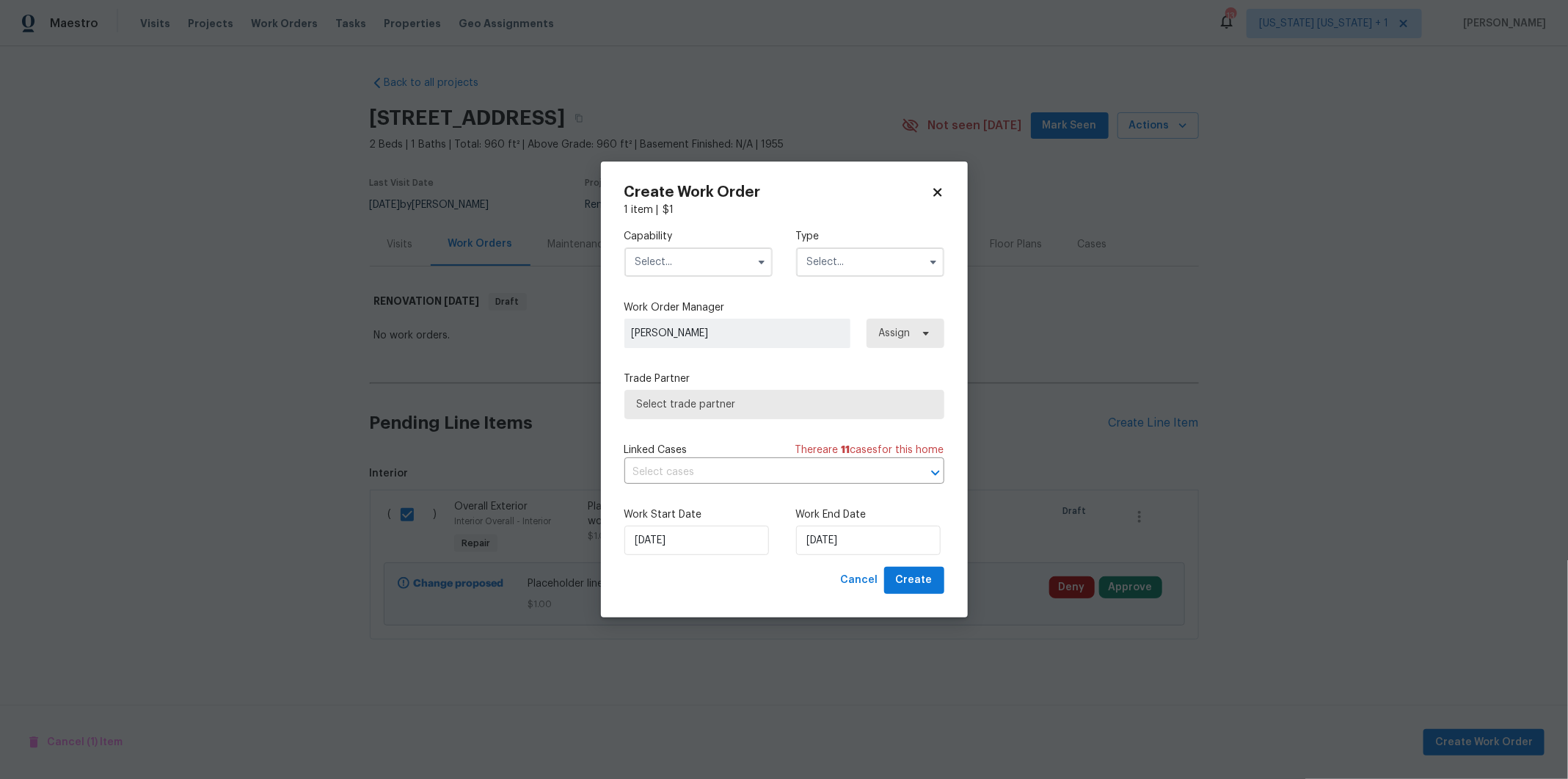
click at [690, 253] on input "text" at bounding box center [698, 262] width 148 height 30
click at [935, 192] on icon at bounding box center [938, 192] width 14 height 14
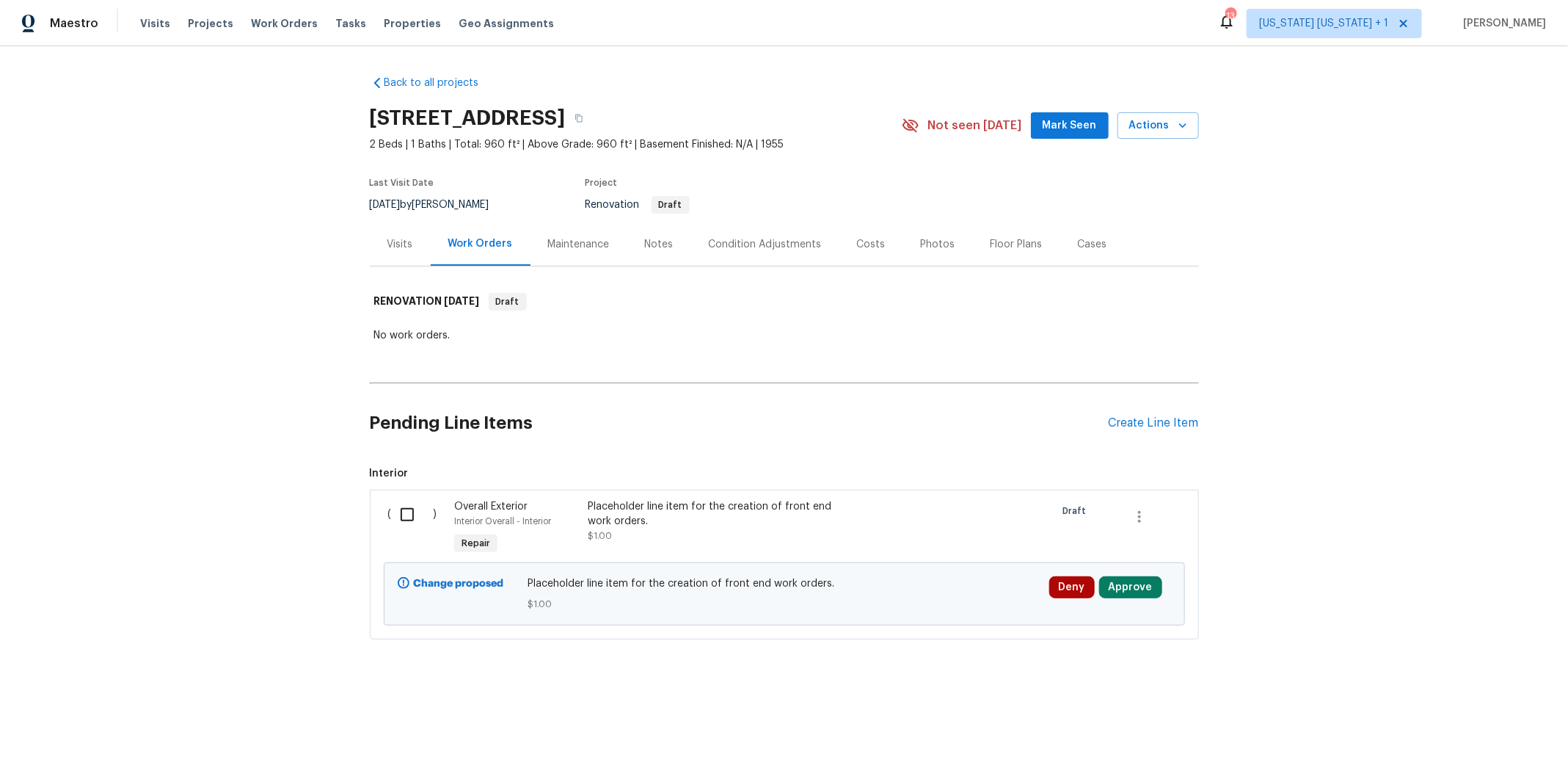
click at [401, 515] on input "checkbox" at bounding box center [412, 515] width 42 height 31
click at [404, 506] on input "checkbox" at bounding box center [412, 515] width 42 height 31
click at [392, 515] on input "checkbox" at bounding box center [412, 515] width 42 height 31
checkbox input "true"
click at [1446, 734] on span "Create Work Order" at bounding box center [1484, 743] width 97 height 19
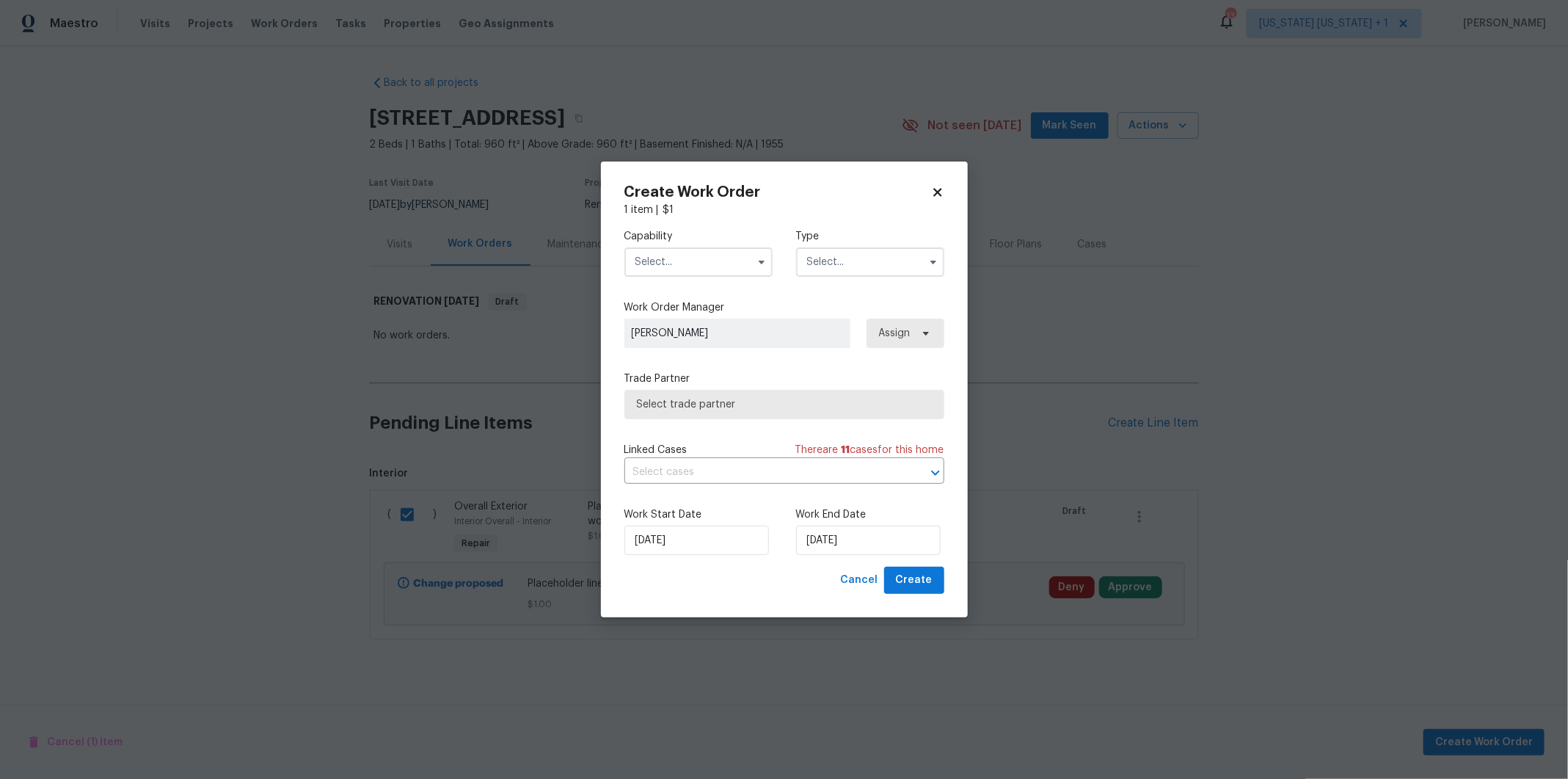
click at [681, 264] on input "text" at bounding box center [698, 262] width 148 height 30
click at [687, 326] on span "General Contractor" at bounding box center [687, 320] width 95 height 10
type input "General Contractor"
click at [820, 263] on input "text" at bounding box center [870, 262] width 148 height 30
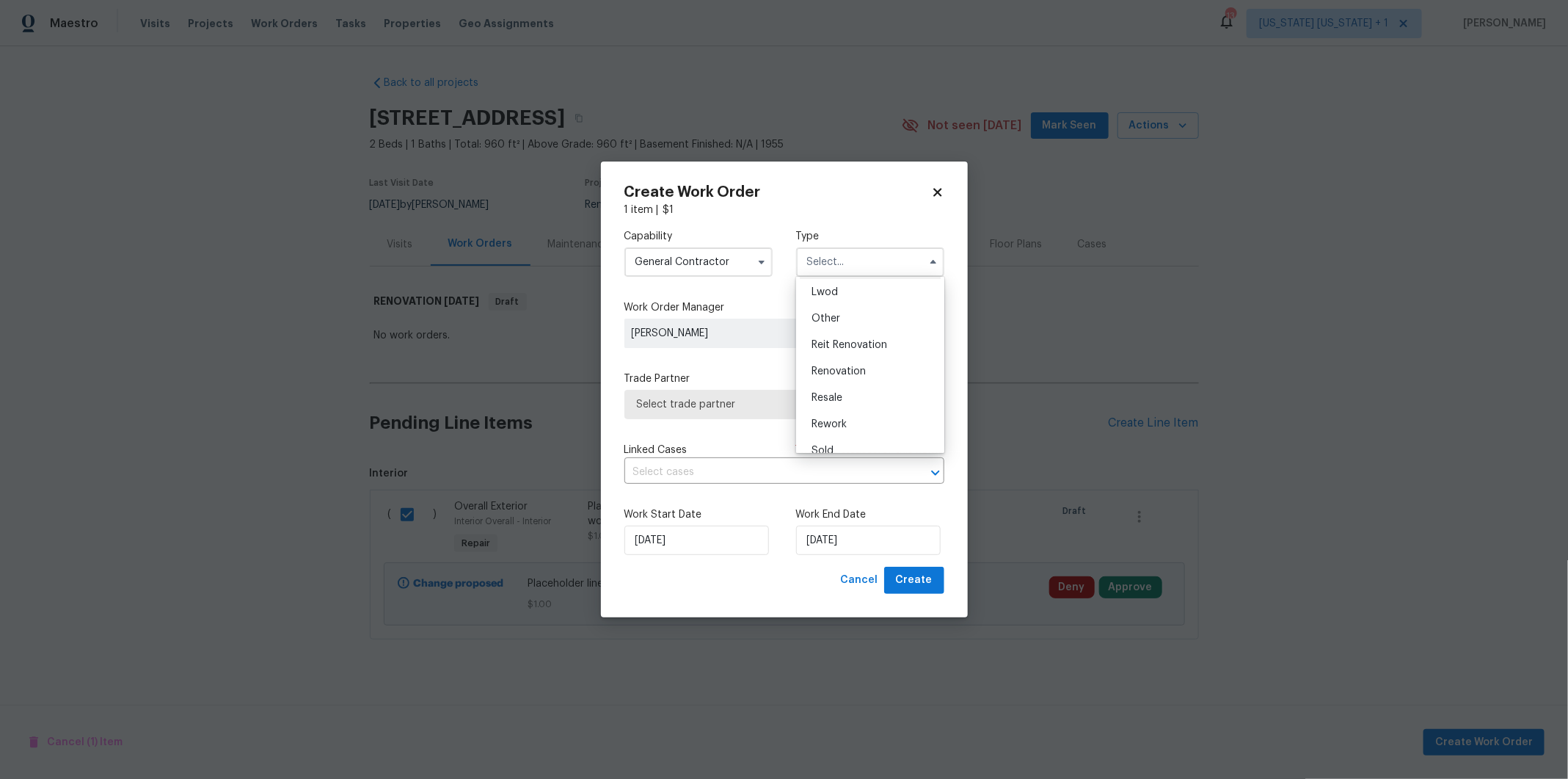
scroll to position [161, 0]
click at [838, 359] on div "Renovation" at bounding box center [870, 370] width 141 height 26
type input "Renovation"
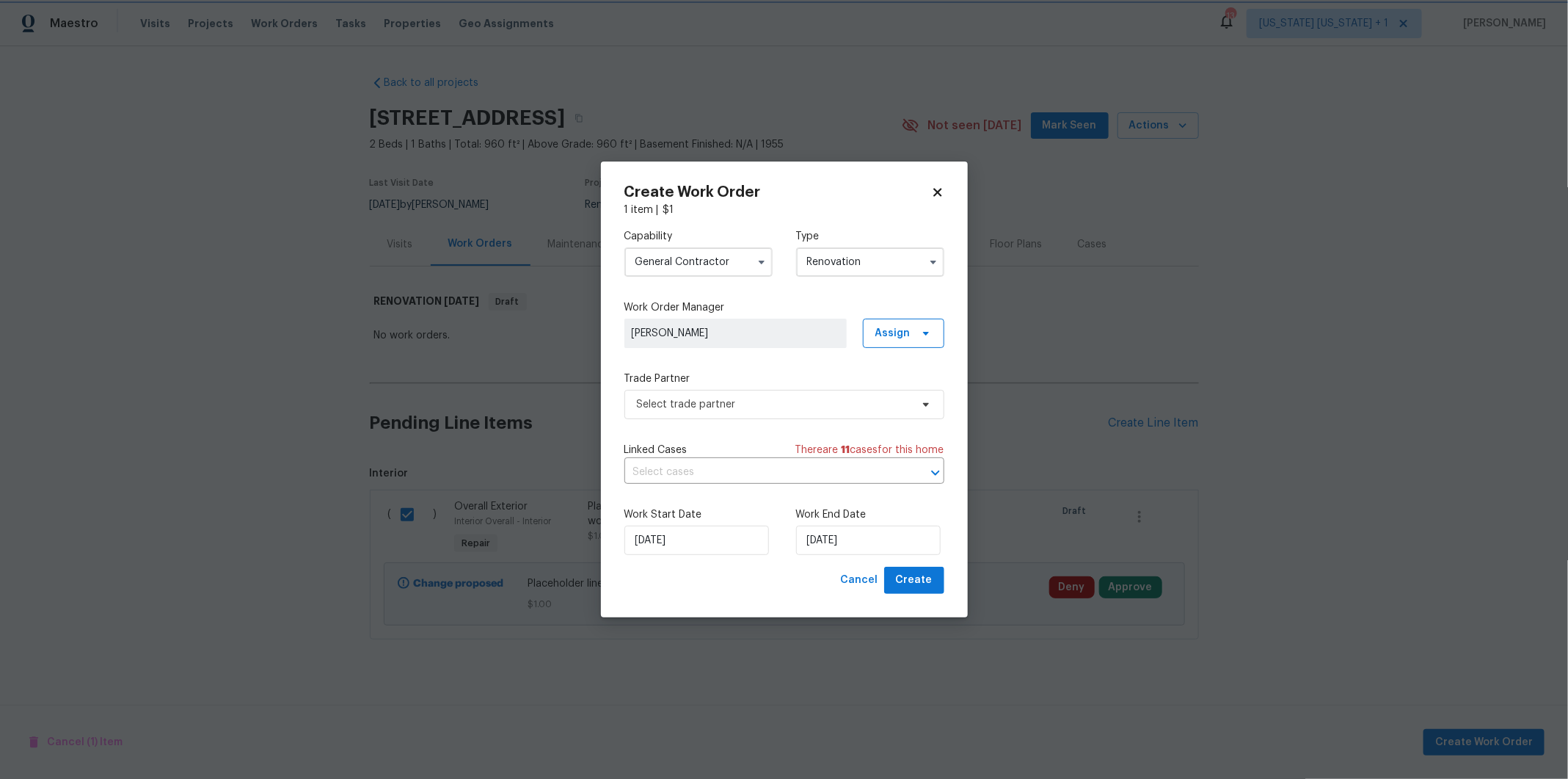
scroll to position [0, 0]
click at [742, 393] on span "Select trade partner" at bounding box center [784, 404] width 320 height 30
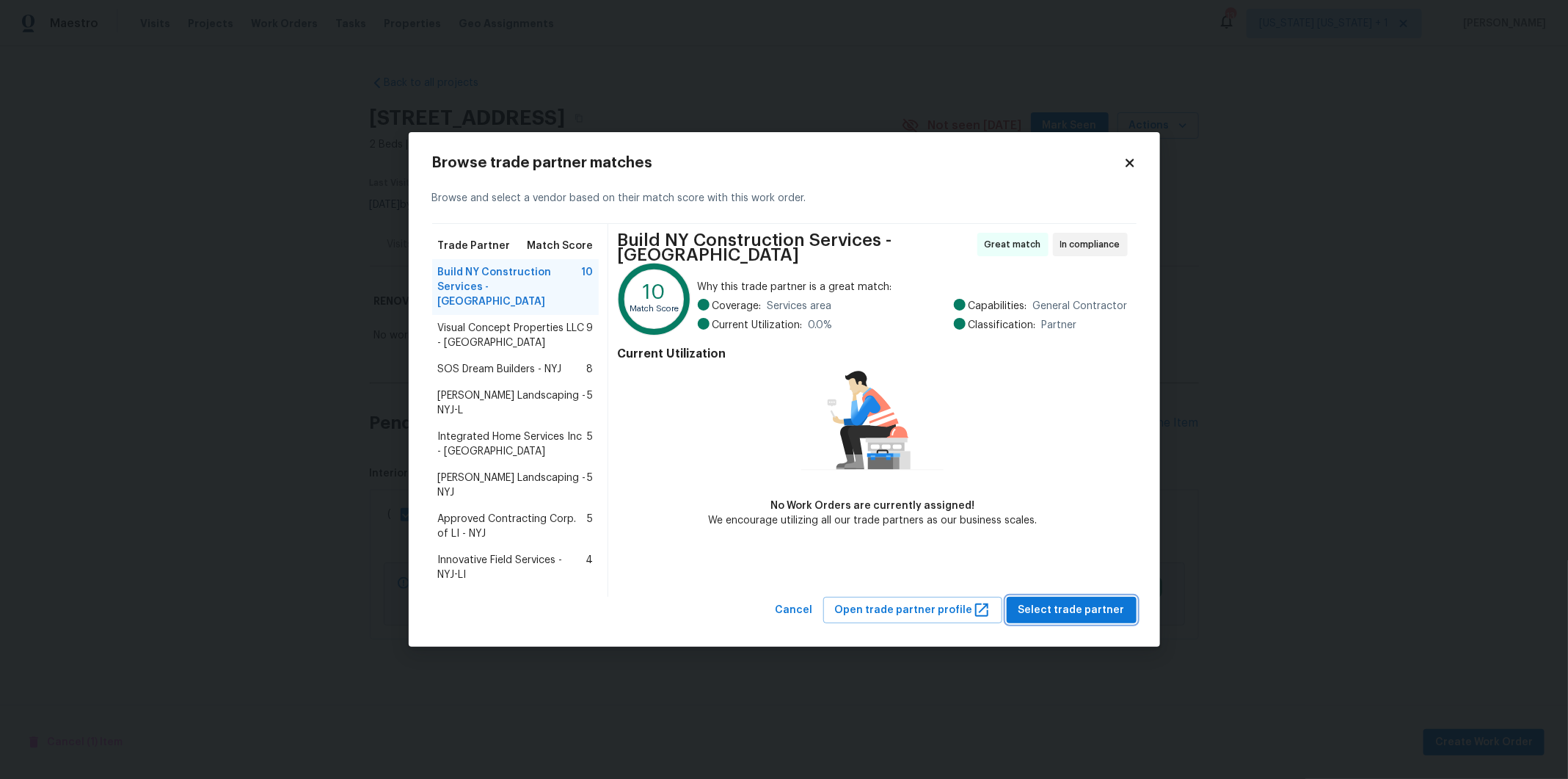
click at [1097, 601] on span "Select trade partner" at bounding box center [1072, 610] width 107 height 19
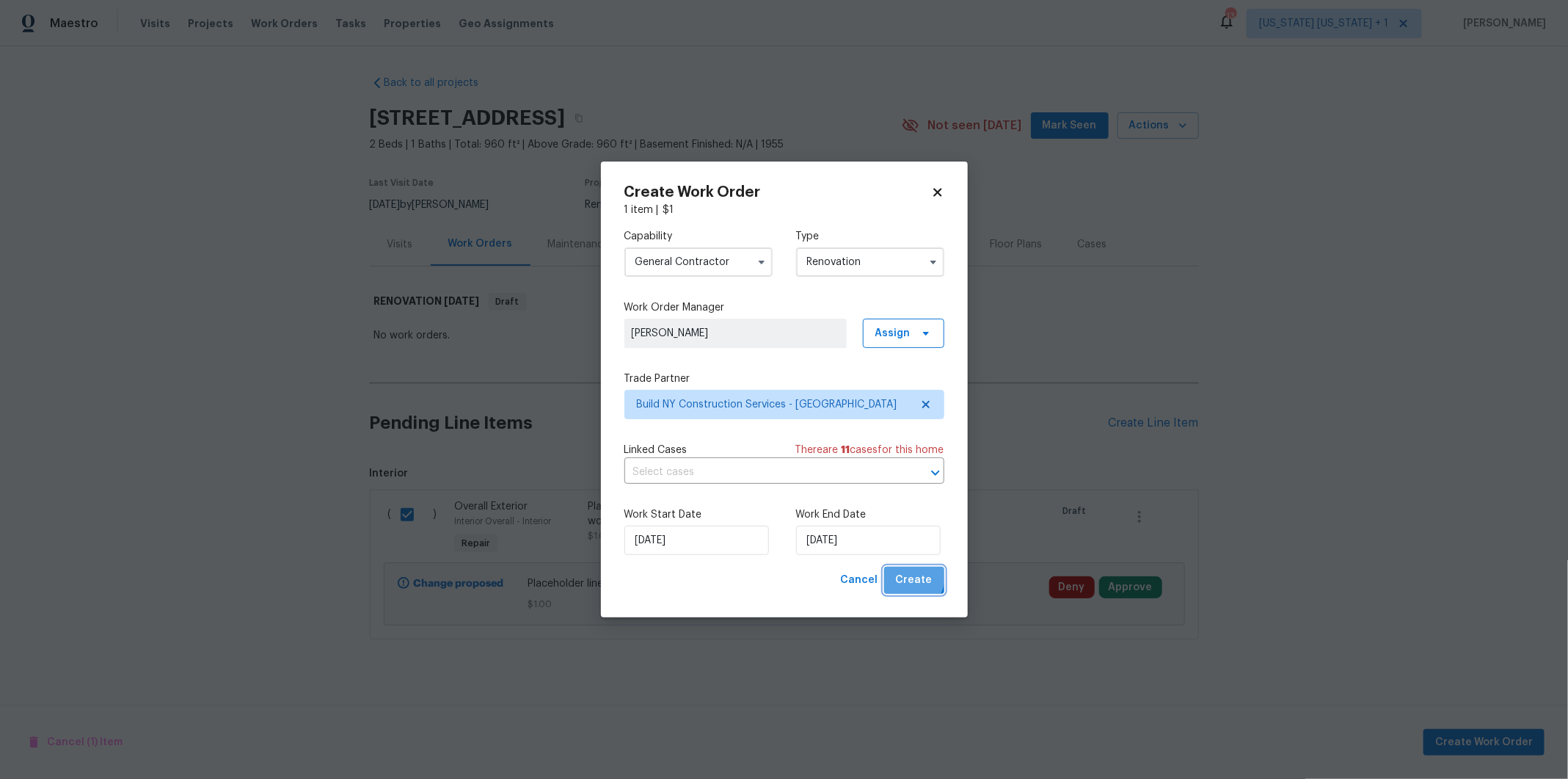
click at [908, 576] on span "Create" at bounding box center [914, 581] width 36 height 19
